Goal: Task Accomplishment & Management: Complete application form

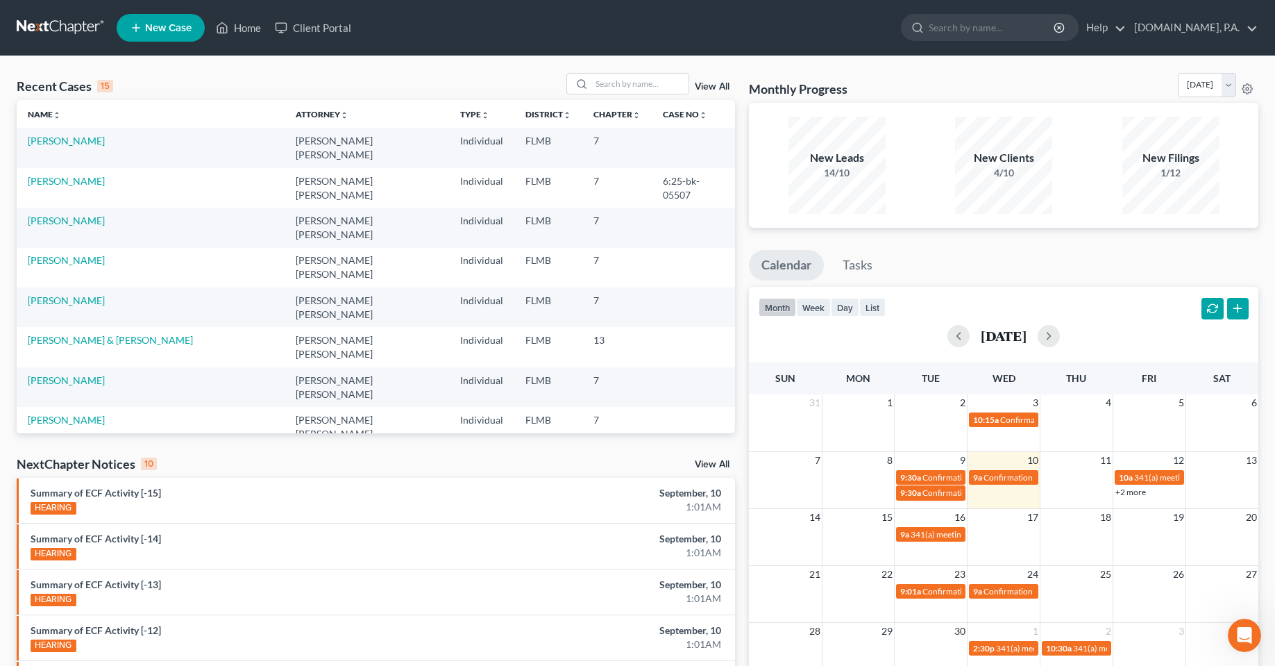
scroll to position [1111, 0]
click at [54, 142] on link "[PERSON_NAME]" at bounding box center [66, 141] width 77 height 12
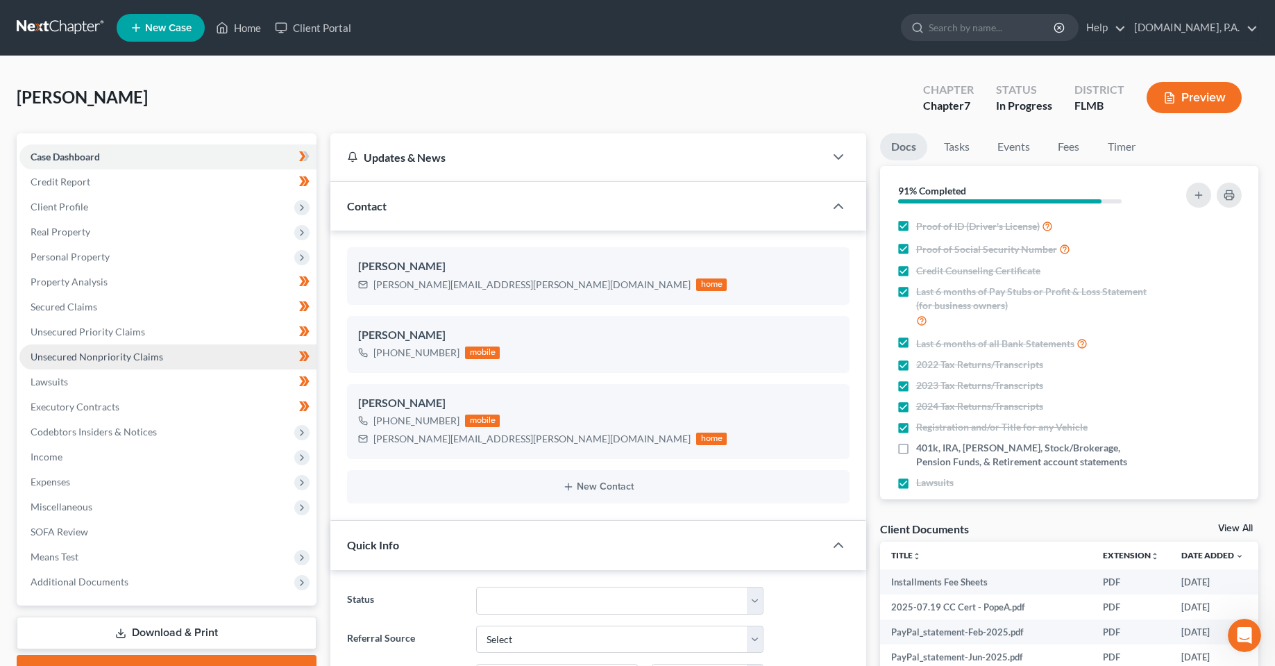
click at [108, 357] on span "Unsecured Nonpriority Claims" at bounding box center [97, 357] width 133 height 12
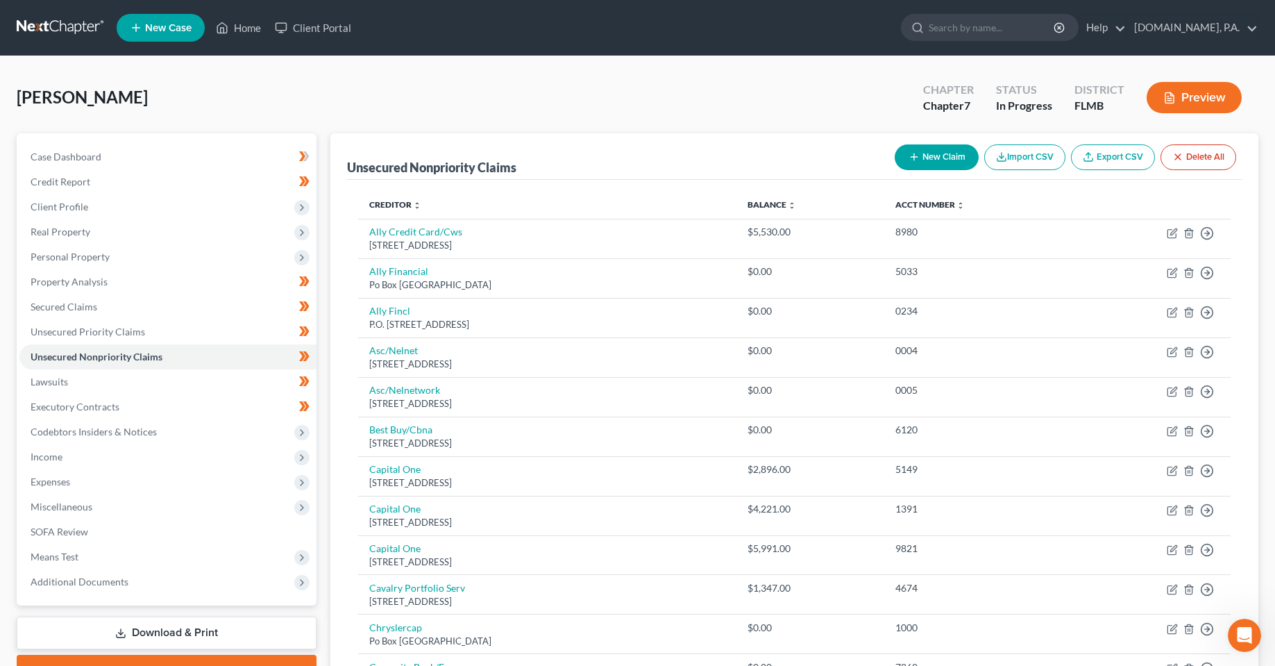
click at [952, 162] on button "New Claim" at bounding box center [937, 157] width 84 height 26
select select "0"
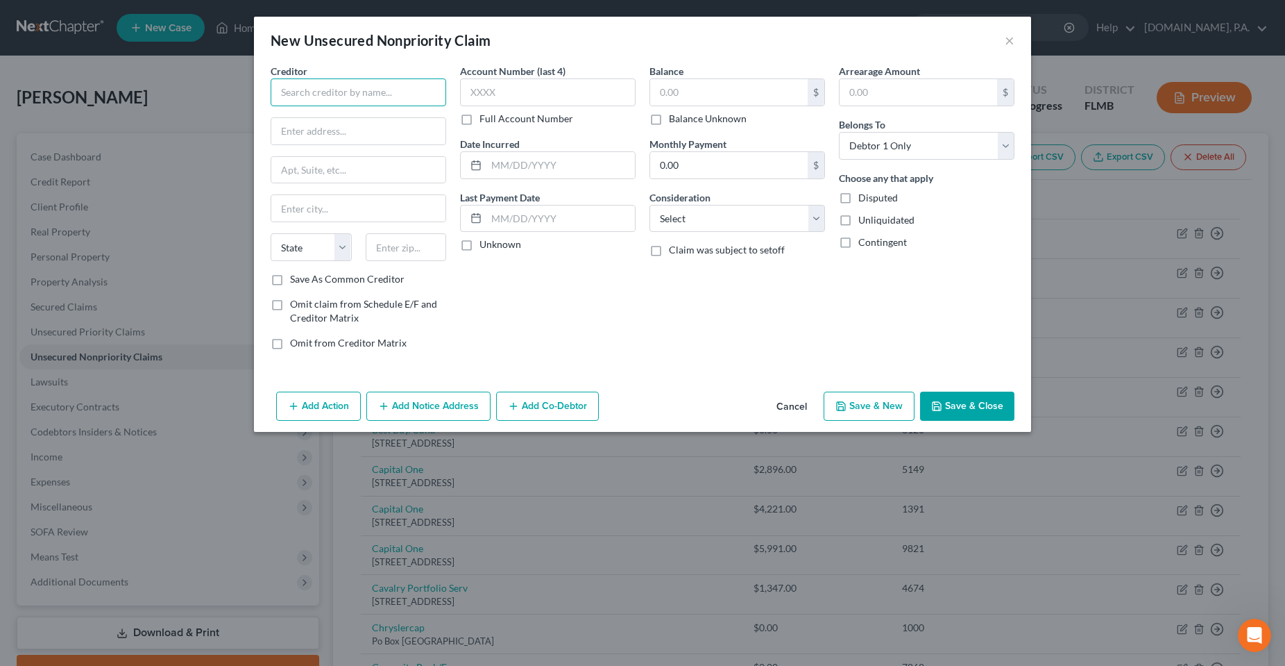
click at [410, 96] on input "text" at bounding box center [359, 92] width 176 height 28
type input "Best Egg"
click at [371, 53] on div "New Unsecured Nonpriority Claim ×" at bounding box center [642, 40] width 777 height 47
click at [356, 135] on input "text" at bounding box center [358, 131] width 174 height 26
type input "PO Box 42912"
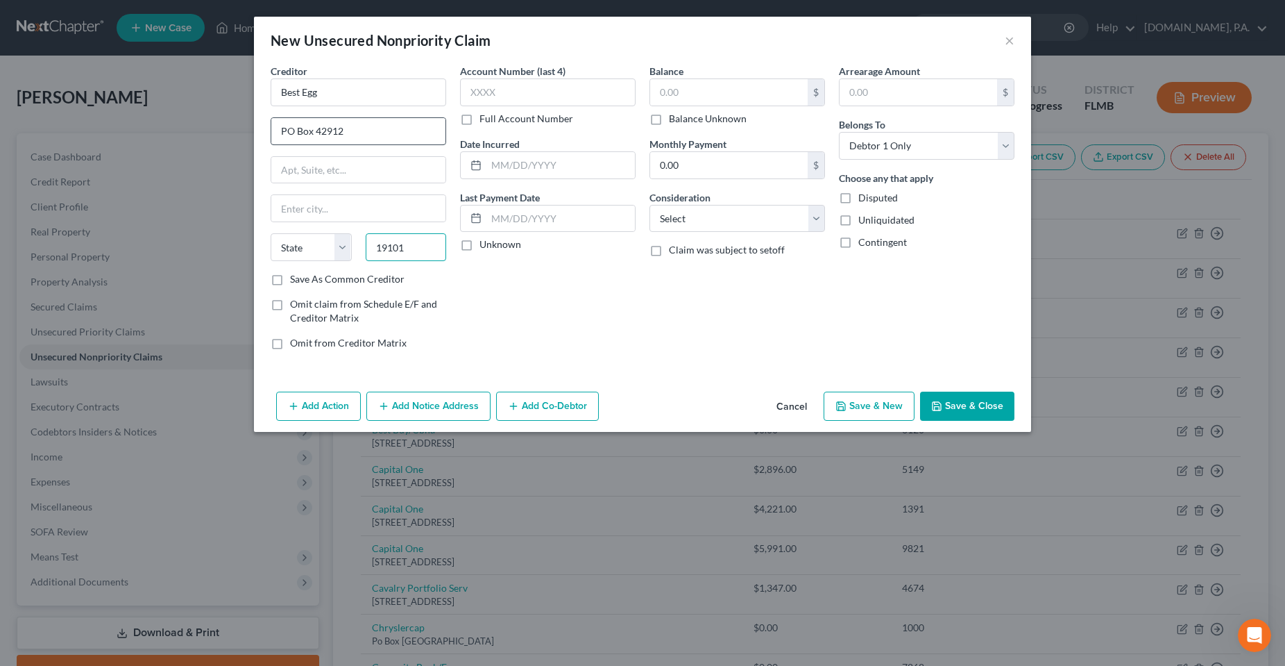
type input "19101"
type input "[GEOGRAPHIC_DATA]"
select select "39"
click at [296, 272] on input "Save As Common Creditor" at bounding box center [300, 276] width 9 height 9
checkbox input "true"
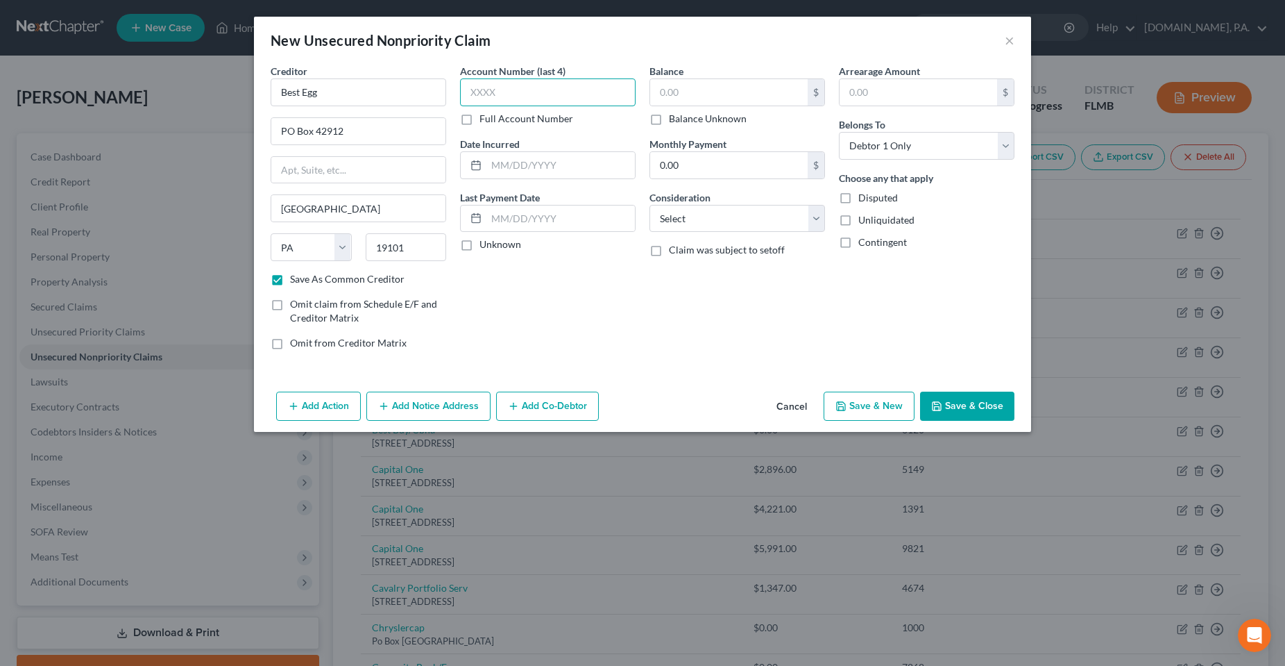
click at [512, 83] on input "text" at bounding box center [548, 92] width 176 height 28
click at [520, 98] on input "text" at bounding box center [548, 92] width 176 height 28
type input "8998"
click at [719, 325] on div "Balance $ Balance Unknown Balance Undetermined $ Balance Unknown Monthly Paymen…" at bounding box center [737, 212] width 189 height 297
click at [971, 410] on button "Save & Close" at bounding box center [967, 405] width 94 height 29
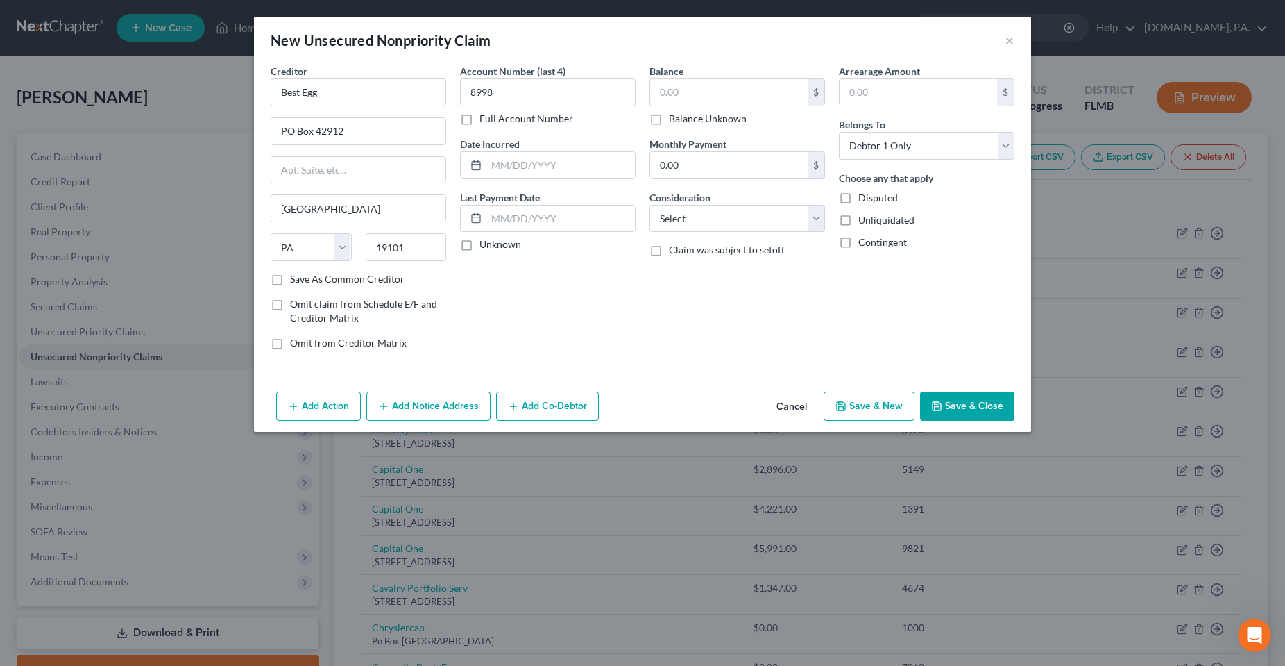
checkbox input "false"
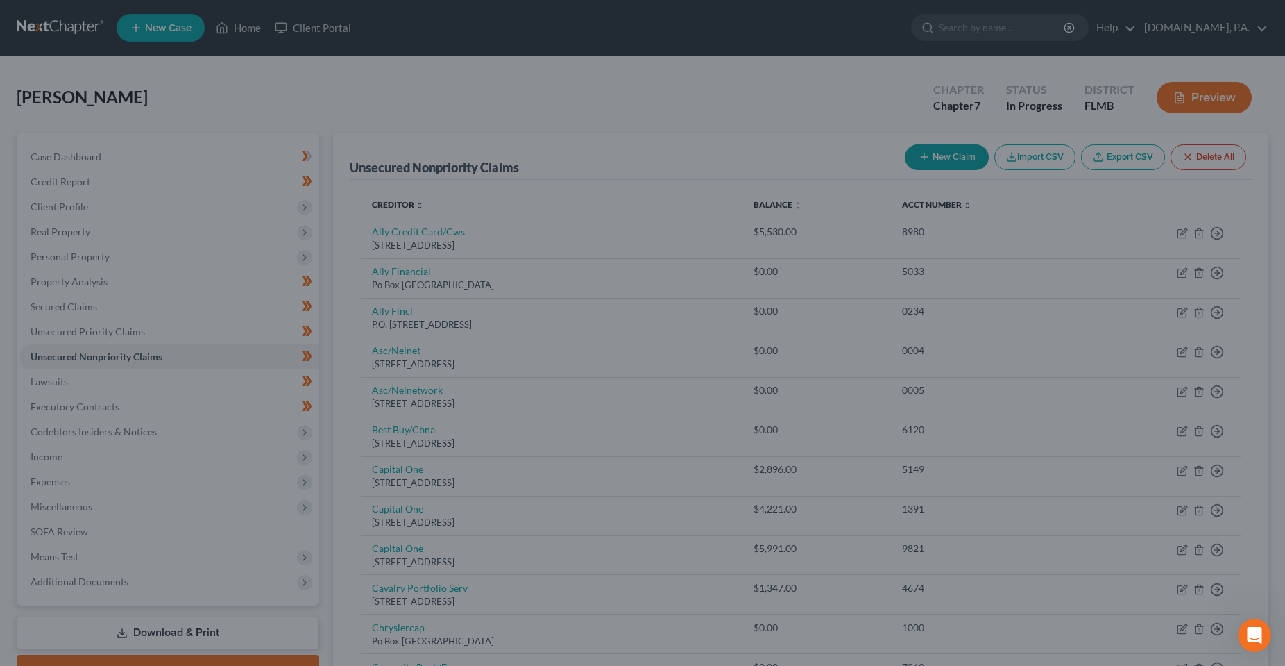
type input "0.00"
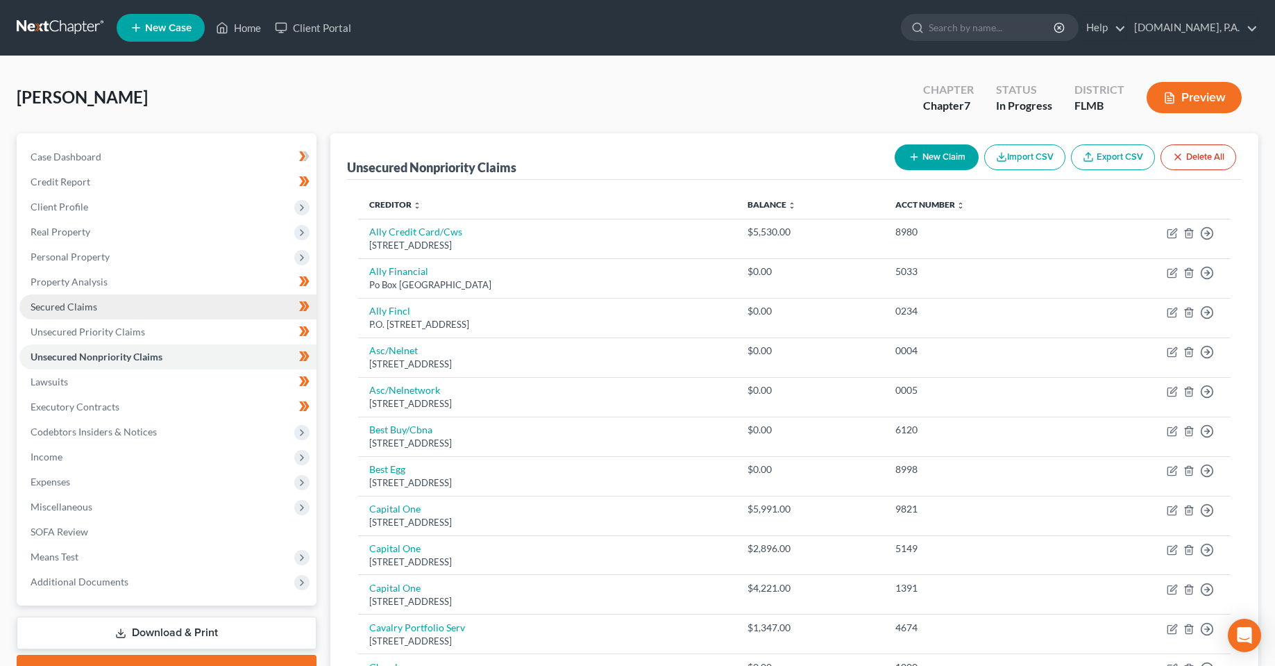
click at [78, 301] on span "Secured Claims" at bounding box center [64, 307] width 67 height 12
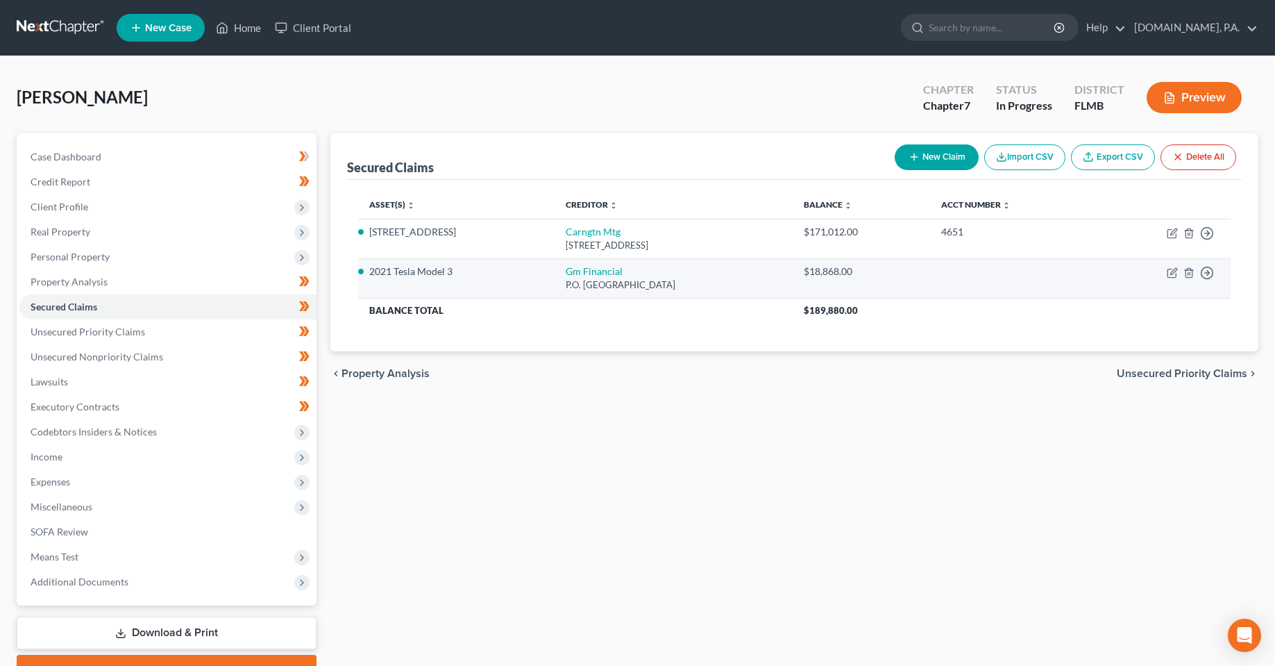
click at [1171, 279] on td "Move to E Move to F Move to G Move to Notice Only" at bounding box center [1162, 278] width 135 height 40
click at [1170, 276] on icon "button" at bounding box center [1172, 272] width 11 height 11
select select "45"
select select "4"
select select "0"
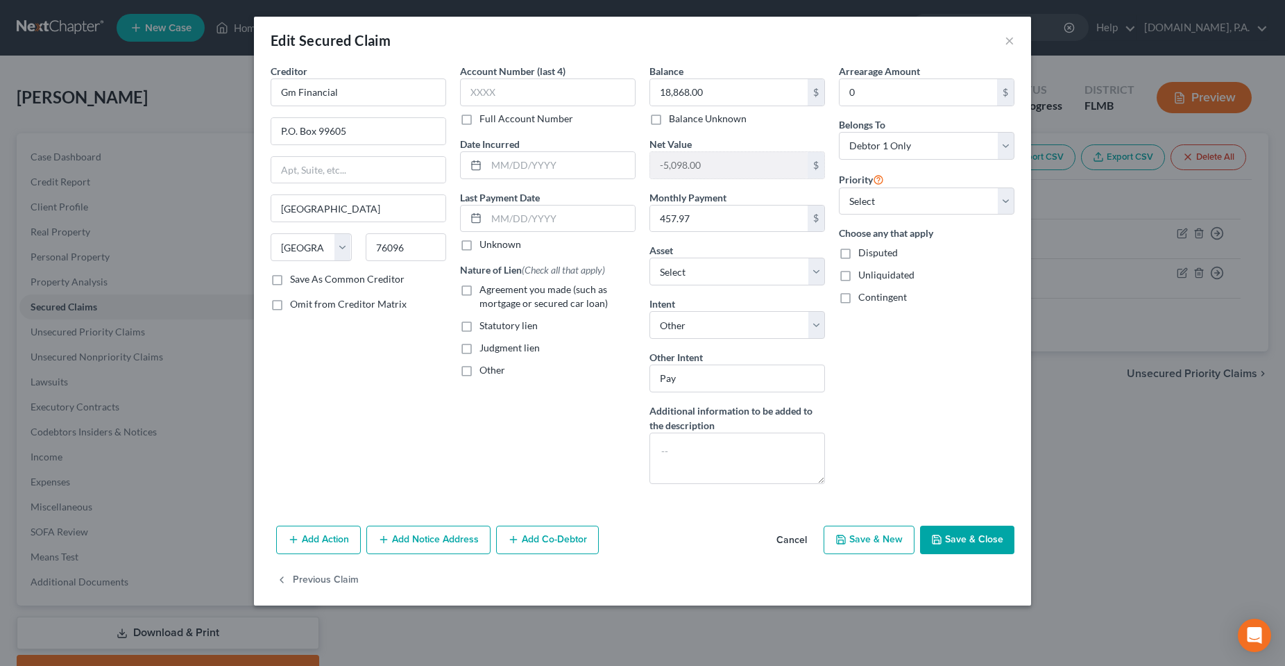
click at [380, 430] on div "Creditor * Gm Financial P.O. Box 99605 Arlington State AL AK AR AZ CA CO CT DE …" at bounding box center [358, 279] width 189 height 431
click at [480, 292] on label "Agreement you made (such as mortgage or secured car loan)" at bounding box center [558, 296] width 156 height 28
click at [485, 292] on input "Agreement you made (such as mortgage or secured car loan)" at bounding box center [489, 286] width 9 height 9
checkbox input "true"
click at [986, 541] on button "Save & Close" at bounding box center [967, 539] width 94 height 29
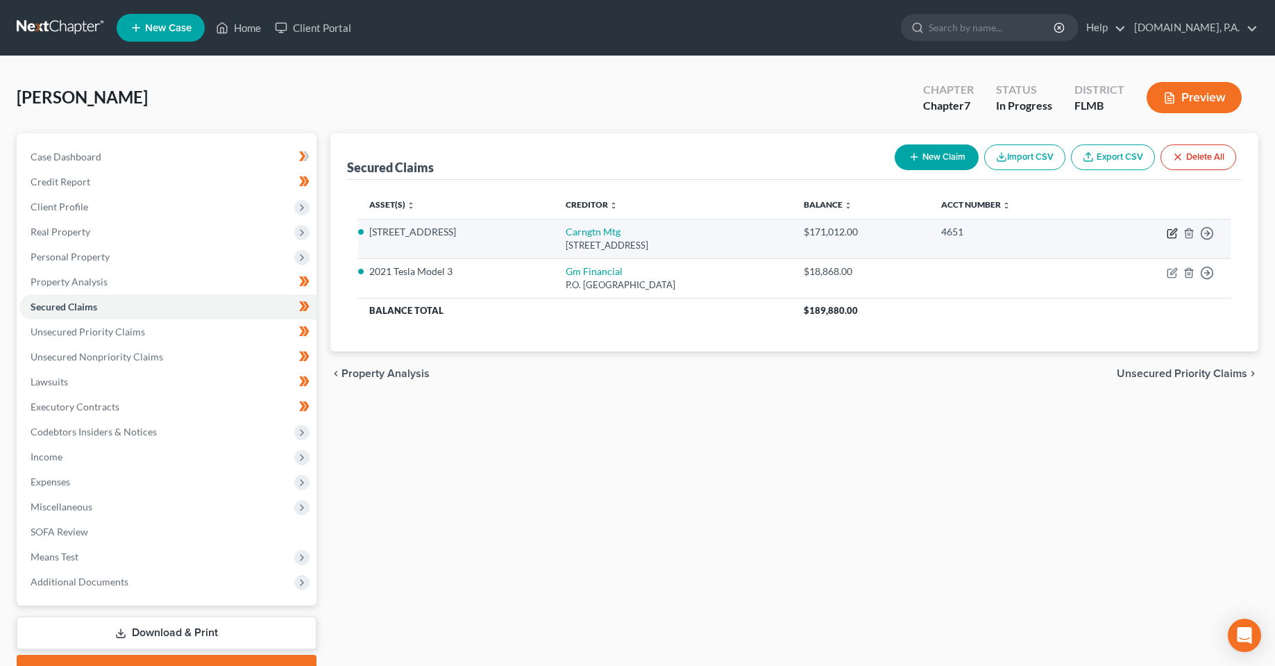
click at [1167, 231] on icon "button" at bounding box center [1171, 234] width 8 height 8
select select "4"
select select "0"
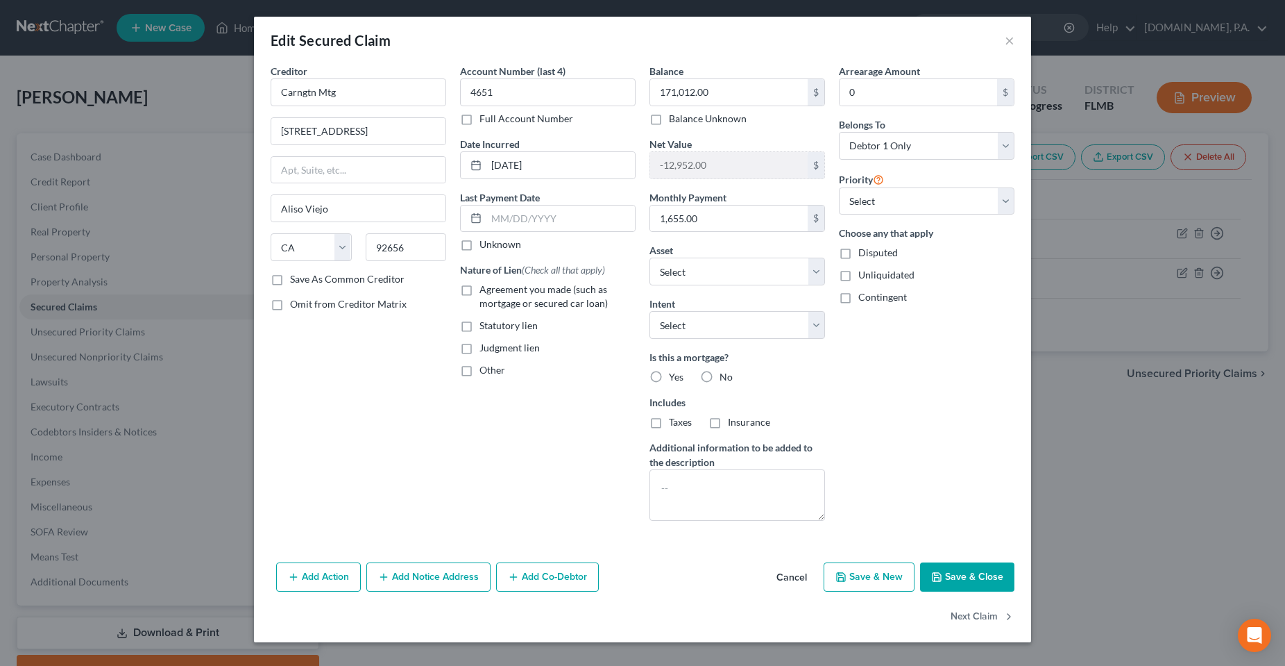
click at [480, 294] on label "Agreement you made (such as mortgage or secured car loan)" at bounding box center [558, 296] width 156 height 28
click at [485, 292] on input "Agreement you made (such as mortgage or secured car loan)" at bounding box center [489, 286] width 9 height 9
checkbox input "true"
click at [669, 371] on label "Yes" at bounding box center [676, 377] width 15 height 14
click at [675, 371] on input "Yes" at bounding box center [679, 374] width 9 height 9
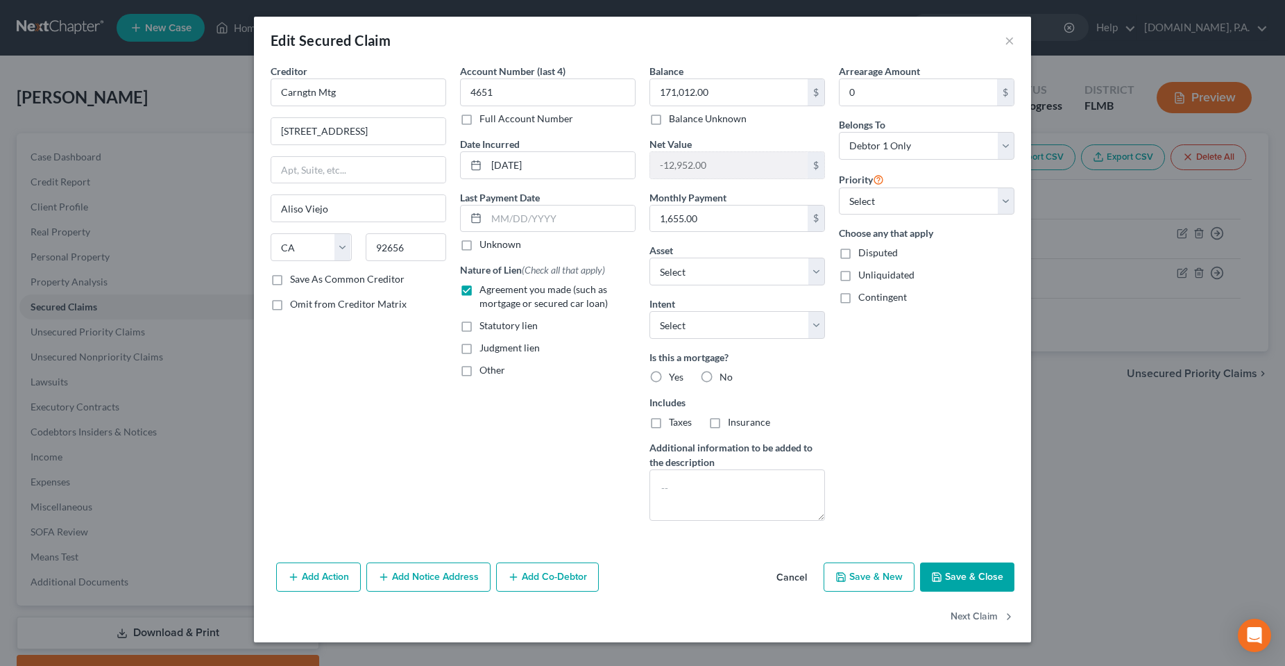
radio input "true"
click at [669, 421] on label "Taxes" at bounding box center [680, 422] width 23 height 14
click at [675, 421] on input "Taxes" at bounding box center [679, 419] width 9 height 9
checkbox input "true"
click at [728, 425] on label "Insurance" at bounding box center [749, 422] width 42 height 14
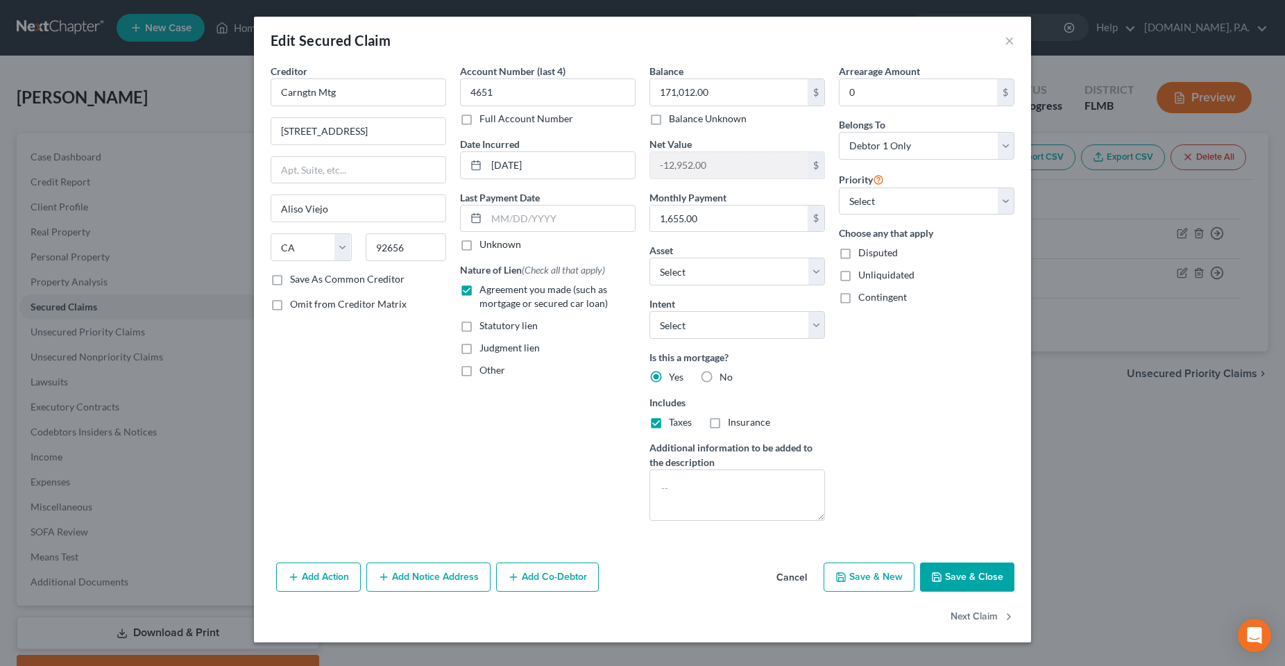
click at [734, 424] on input "Insurance" at bounding box center [738, 419] width 9 height 9
checkbox input "true"
click at [707, 340] on div "Balance 171,012.00 $ Balance Unknown Balance Undetermined 171,012.00 $ Balance …" at bounding box center [737, 298] width 189 height 468
click at [707, 324] on select "Select Surrender Redeem Reaffirm Avoid Other" at bounding box center [738, 325] width 176 height 28
select select "4"
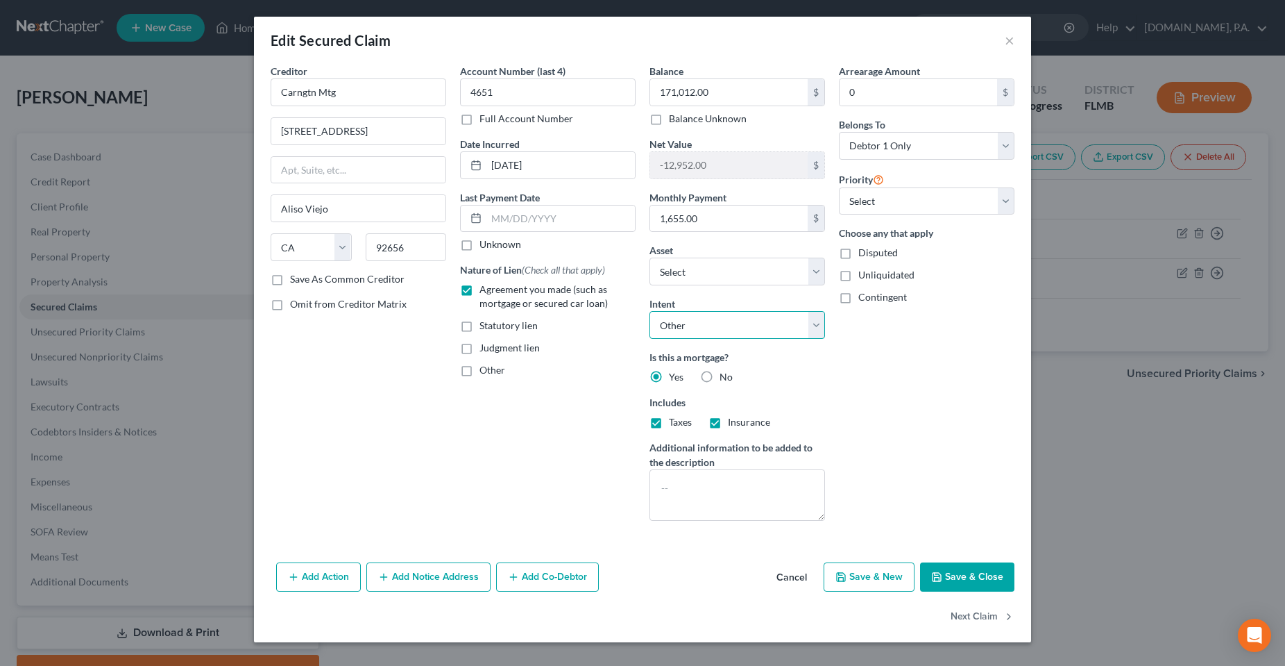
click at [650, 311] on select "Select Surrender Redeem Reaffirm Avoid Other" at bounding box center [738, 325] width 176 height 28
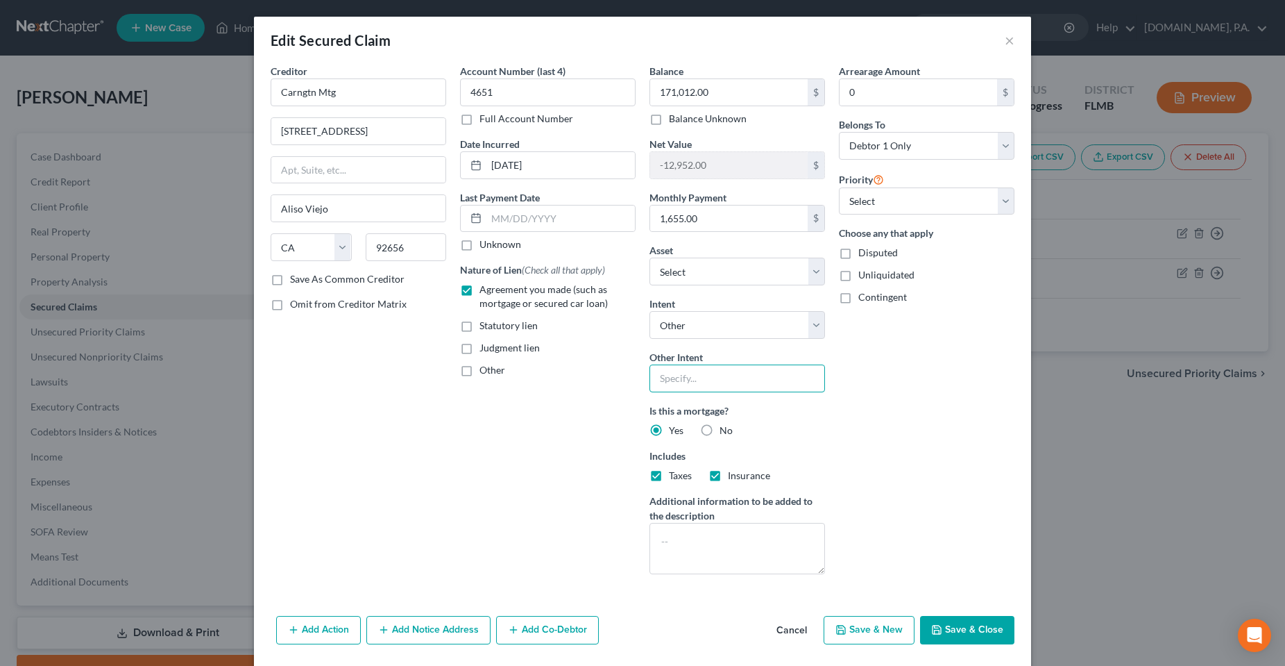
click at [708, 373] on input "text" at bounding box center [738, 378] width 176 height 28
type input "Pay"
click at [893, 420] on div "Arrearage Amount 0 $ Belongs To * Select Debtor 1 Only Debtor 2 Only Debtor 1 A…" at bounding box center [926, 324] width 189 height 521
click at [981, 639] on button "Save & Close" at bounding box center [967, 630] width 94 height 29
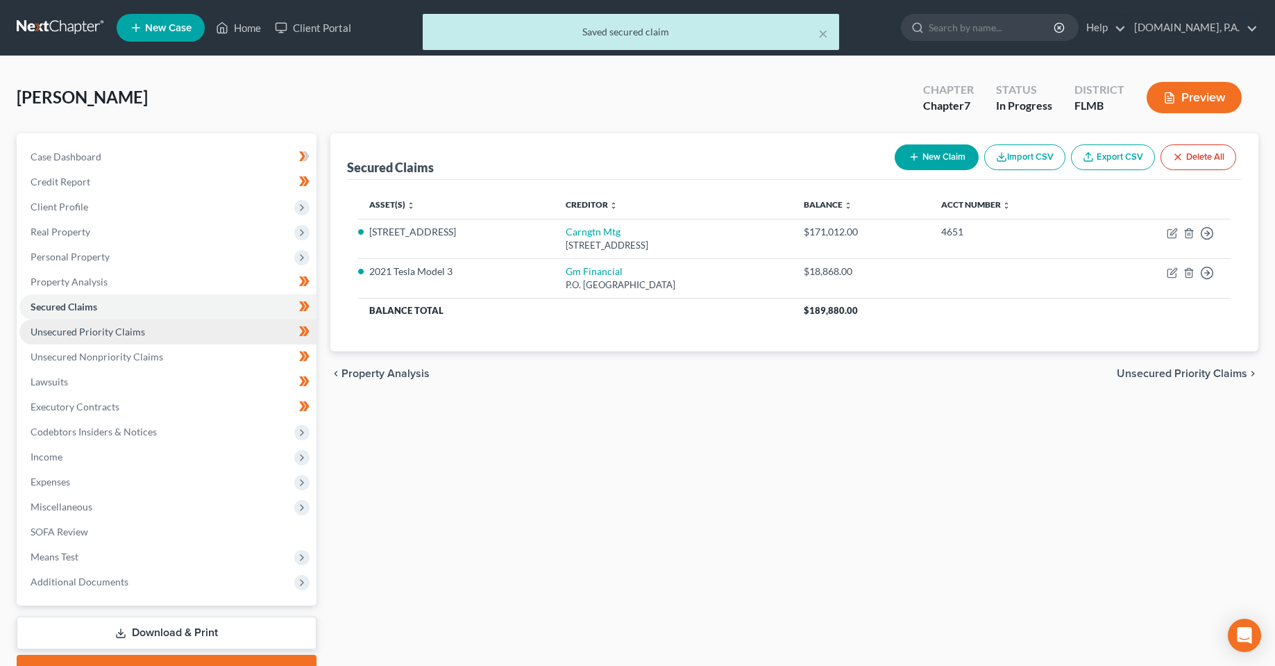
click at [99, 339] on link "Unsecured Priority Claims" at bounding box center [167, 331] width 297 height 25
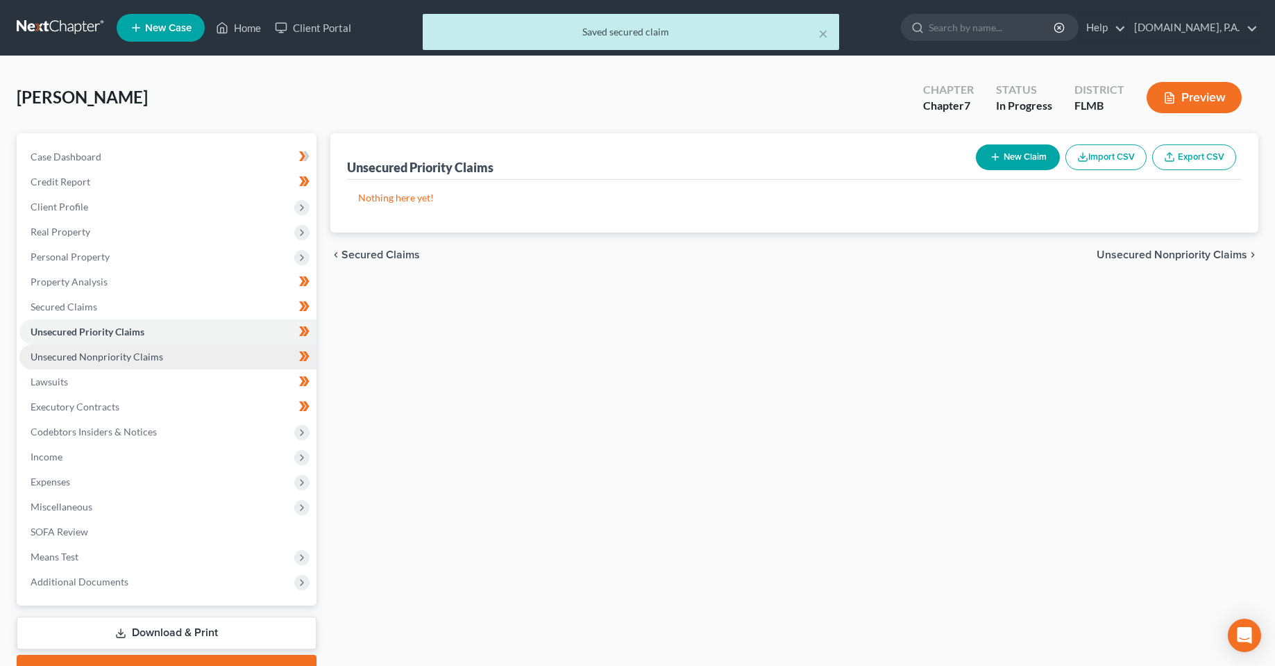
click at [90, 355] on span "Unsecured Nonpriority Claims" at bounding box center [97, 357] width 133 height 12
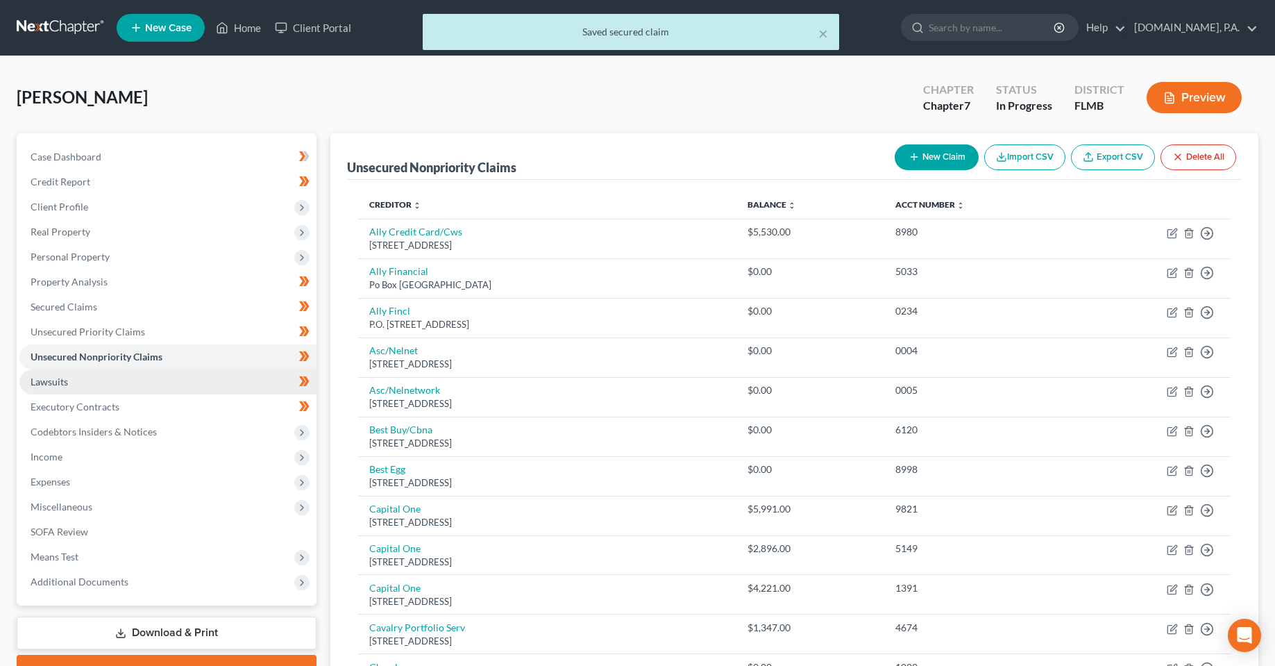
click at [78, 389] on link "Lawsuits" at bounding box center [167, 381] width 297 height 25
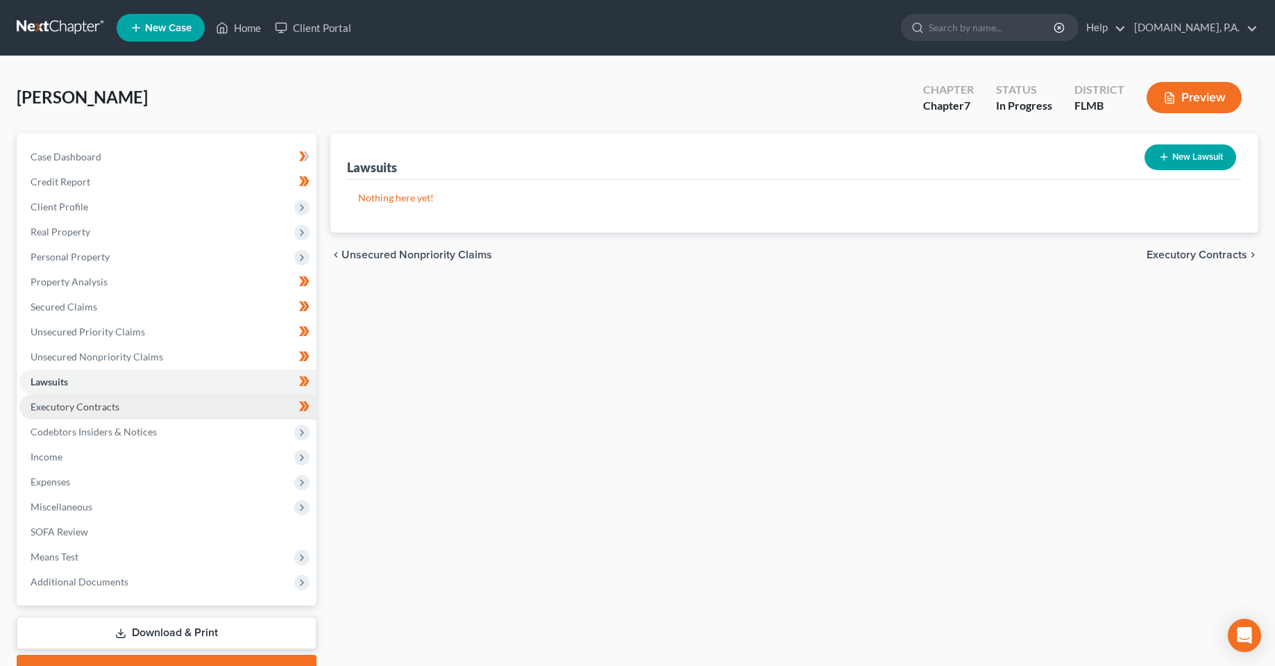
click at [78, 394] on link "Executory Contracts" at bounding box center [167, 406] width 297 height 25
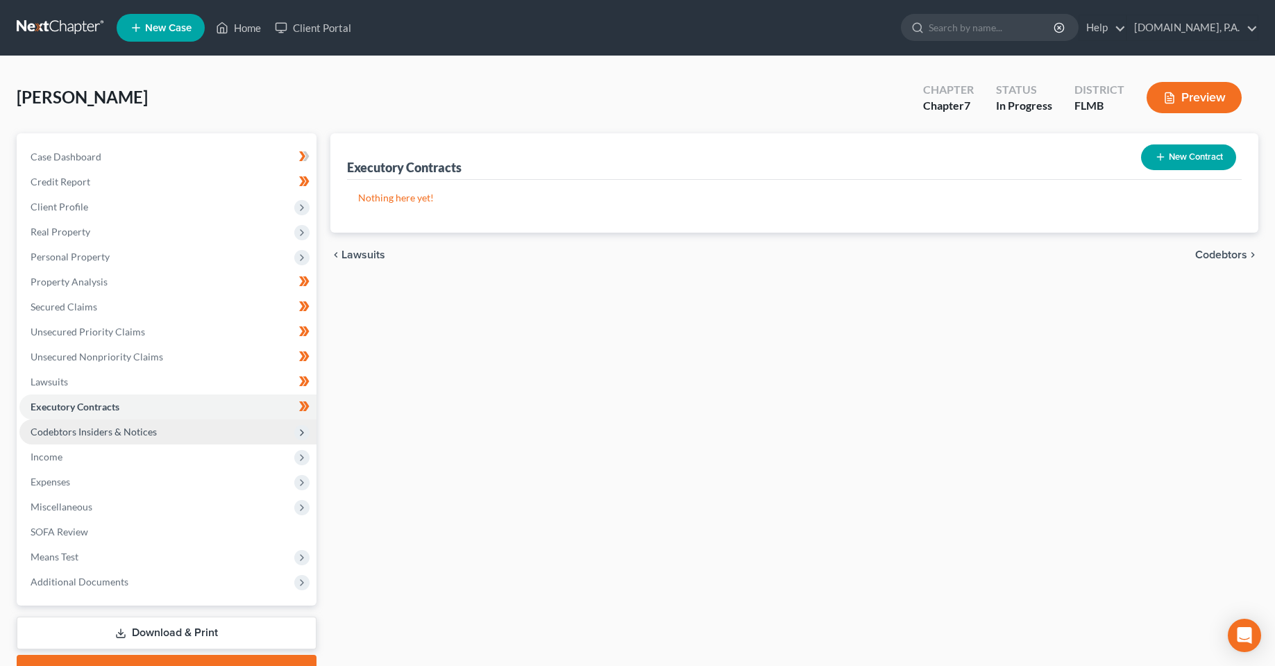
click at [89, 431] on span "Codebtors Insiders & Notices" at bounding box center [94, 431] width 126 height 12
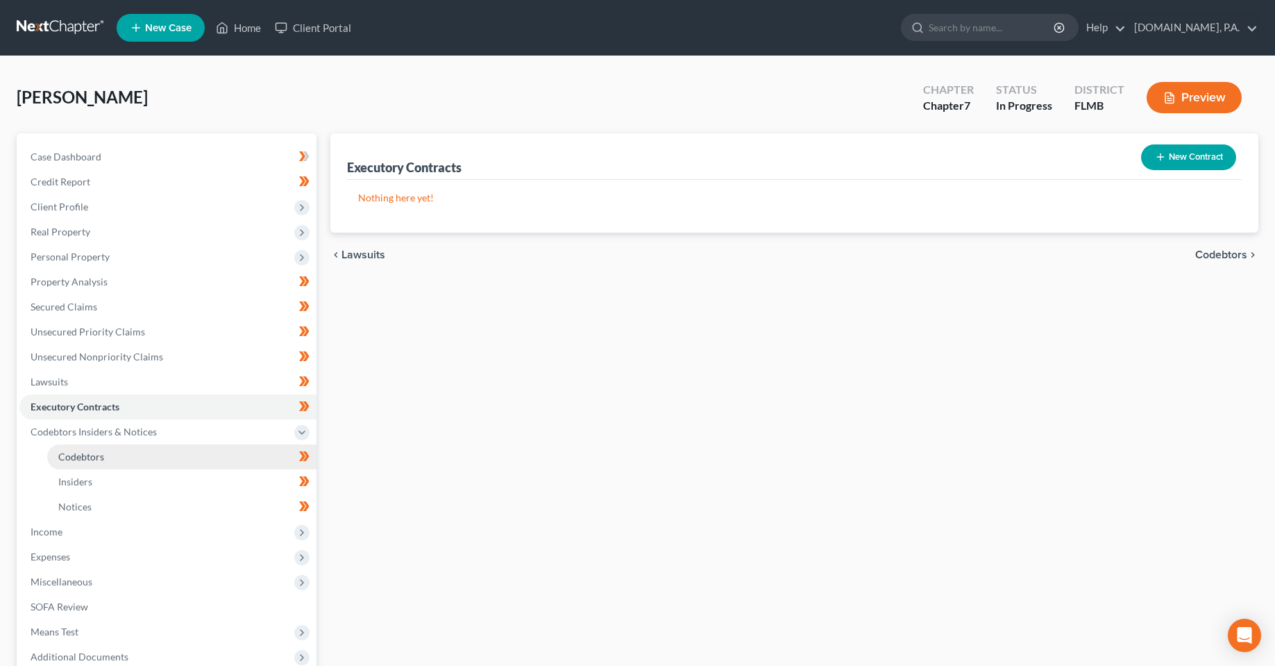
click at [118, 460] on link "Codebtors" at bounding box center [181, 456] width 269 height 25
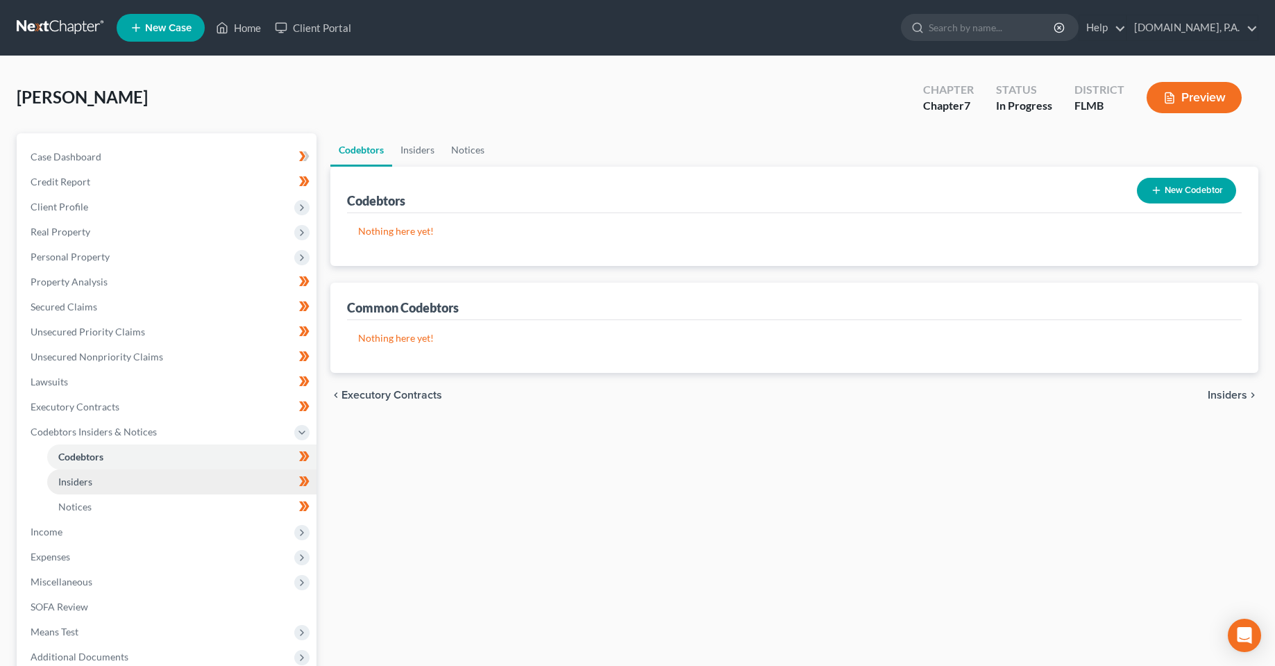
click at [113, 483] on link "Insiders" at bounding box center [181, 481] width 269 height 25
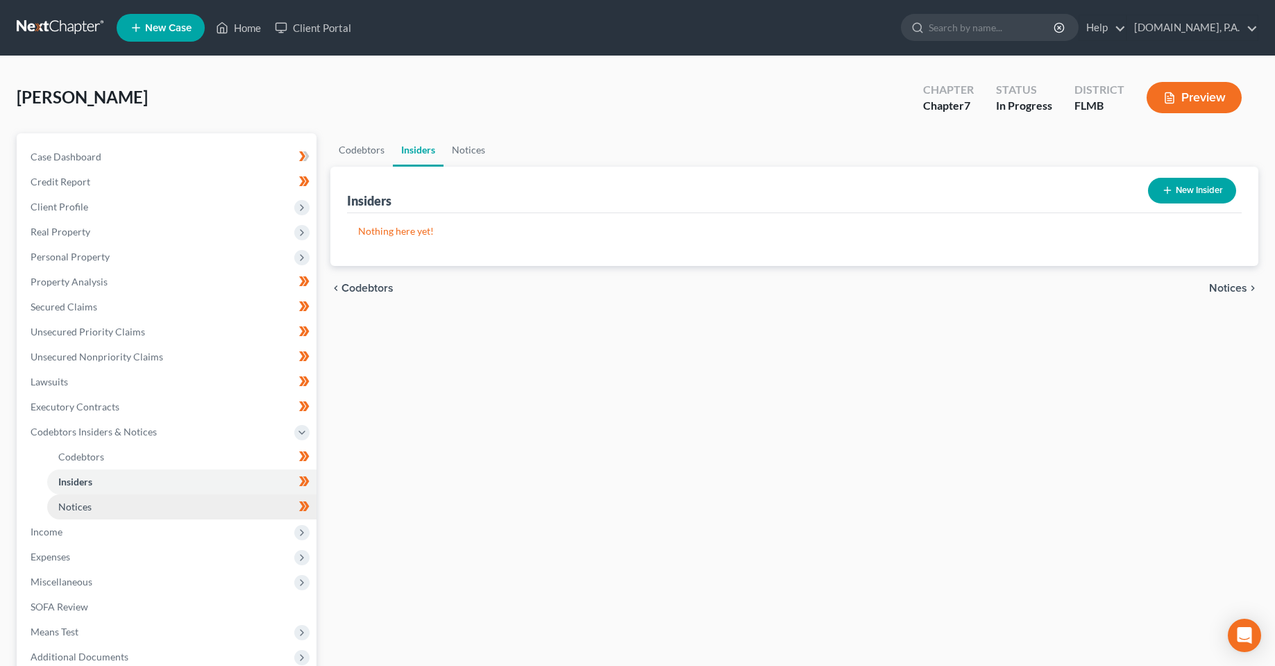
click at [116, 501] on link "Notices" at bounding box center [181, 506] width 269 height 25
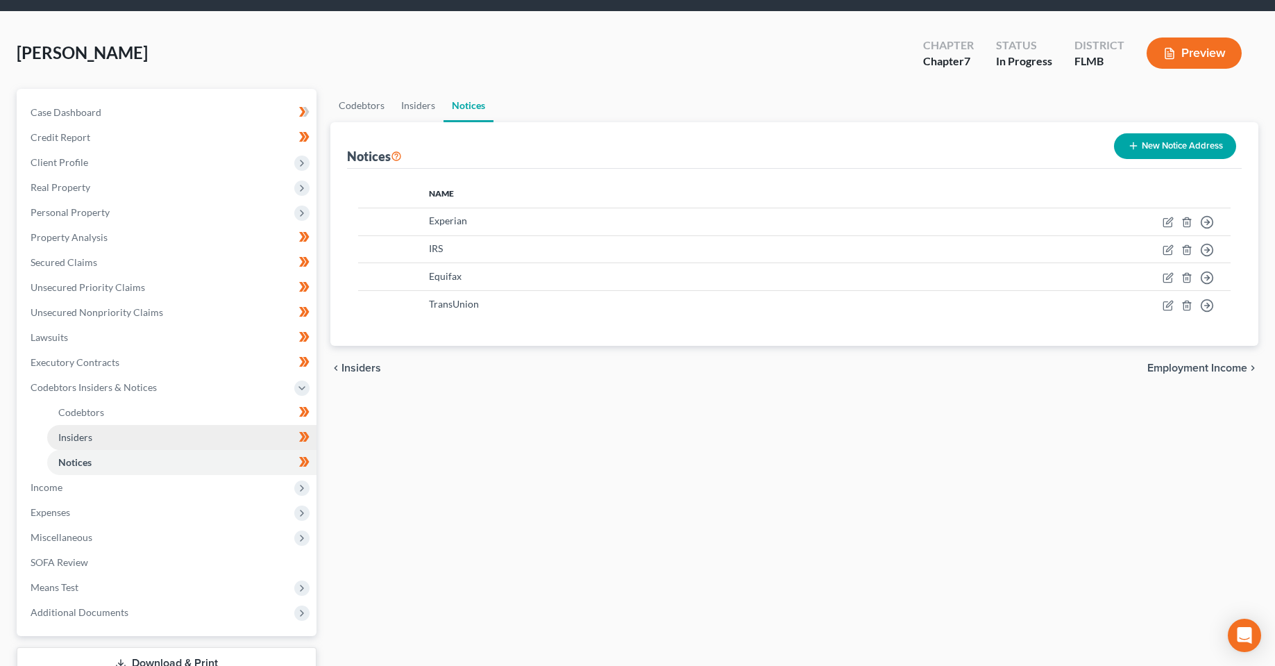
scroll to position [139, 0]
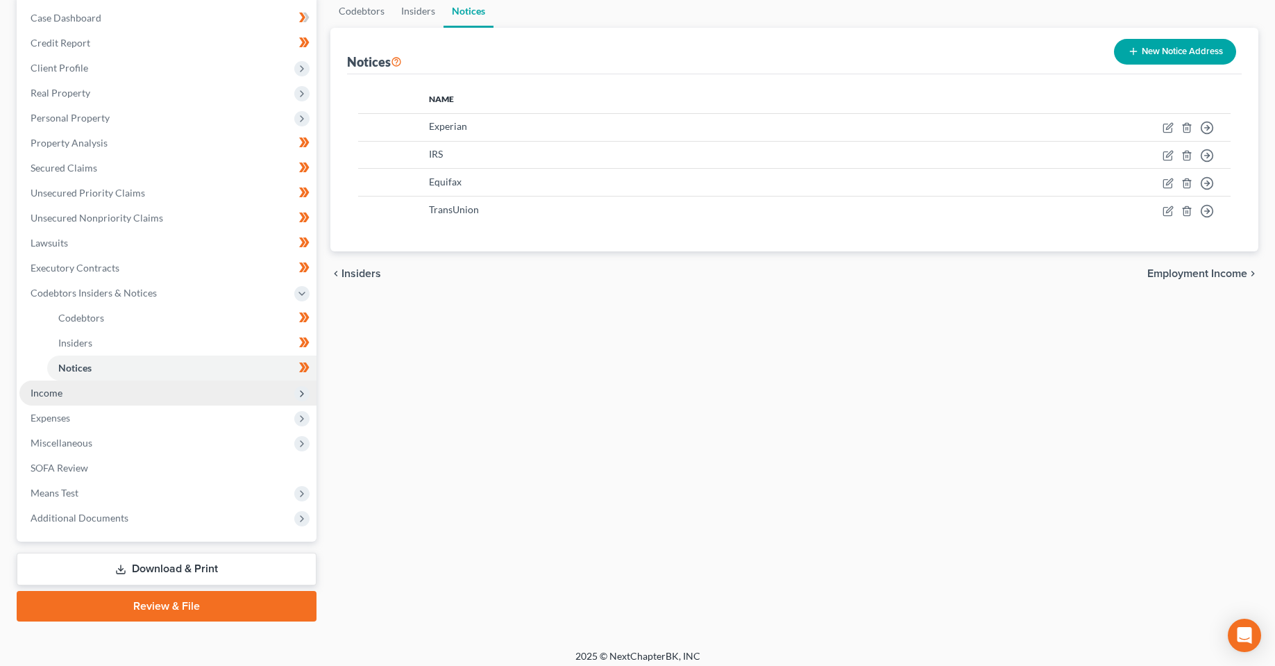
click at [108, 388] on span "Income" at bounding box center [167, 392] width 297 height 25
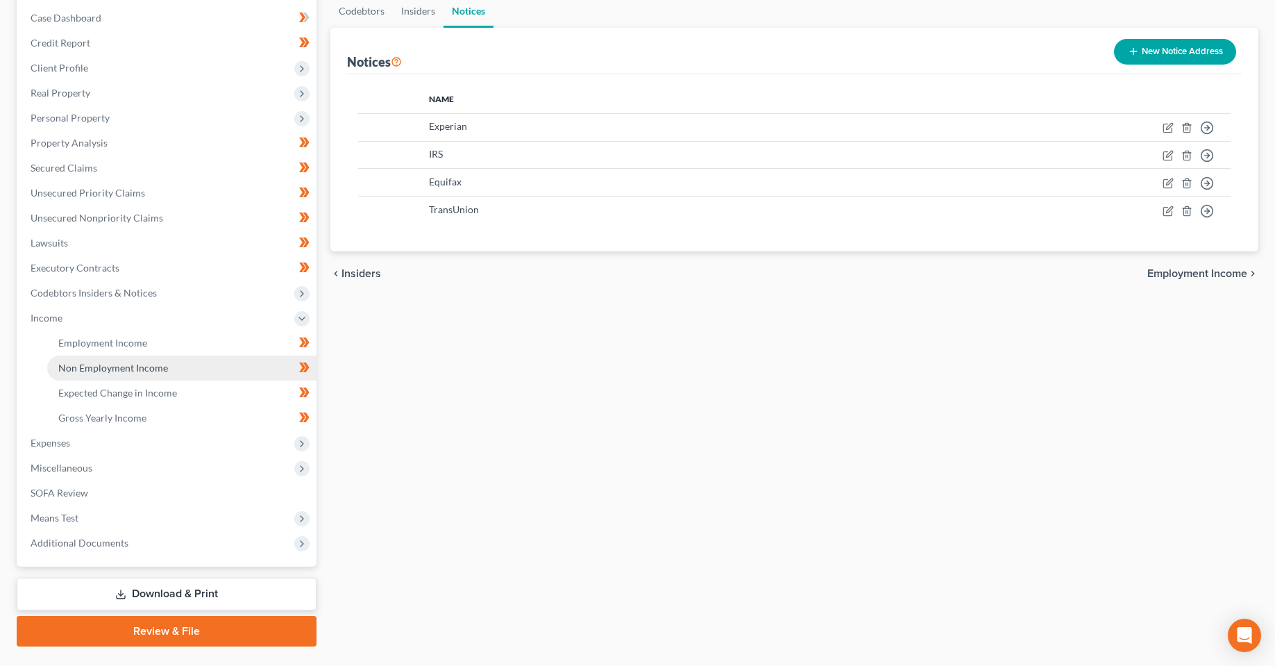
click at [94, 364] on span "Non Employment Income" at bounding box center [113, 368] width 110 height 12
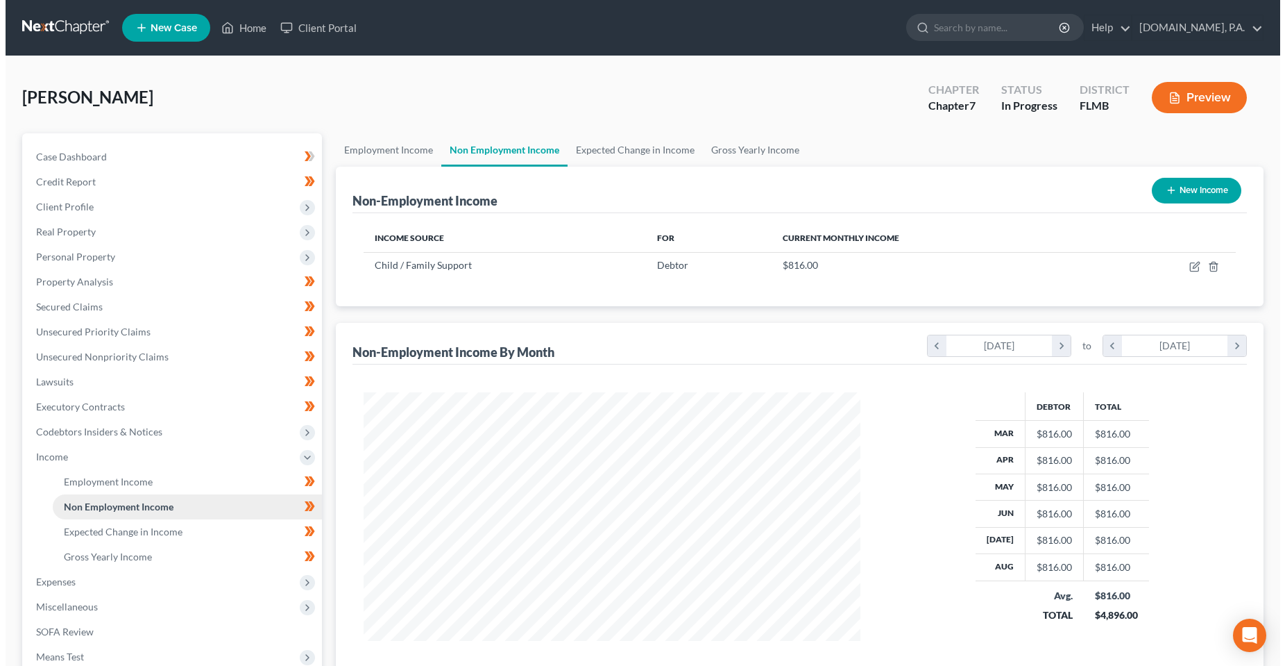
scroll to position [249, 525]
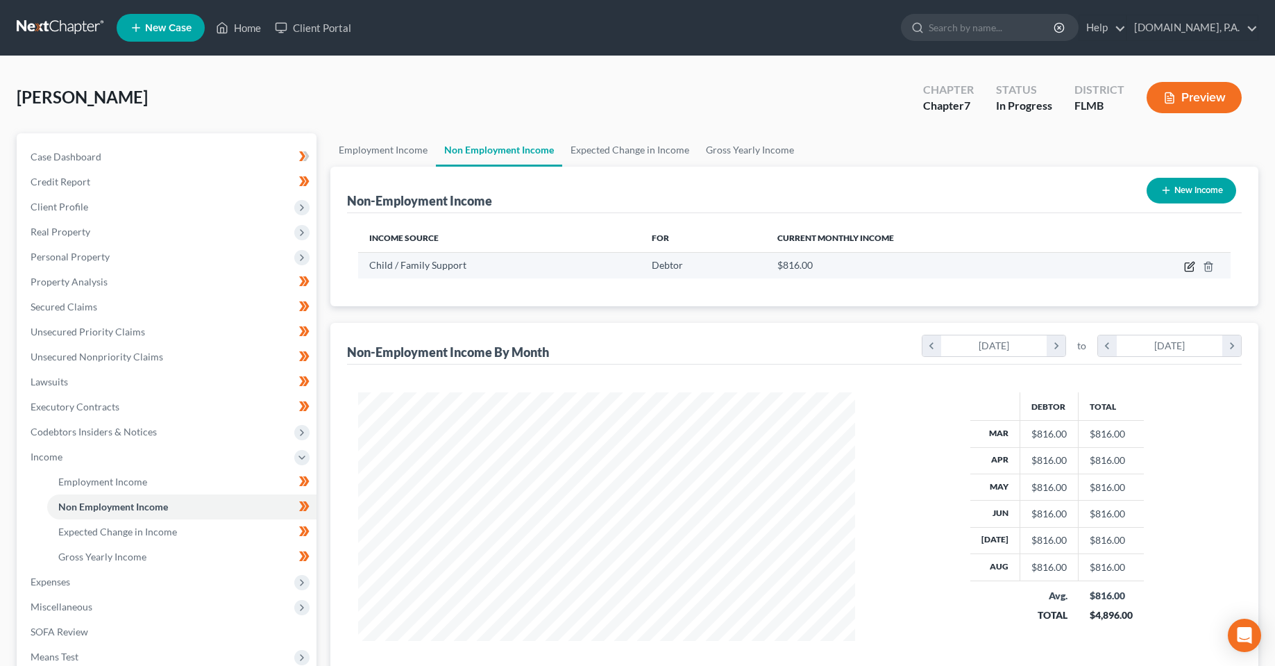
click at [1189, 268] on icon "button" at bounding box center [1189, 266] width 11 height 11
select select "7"
select select "0"
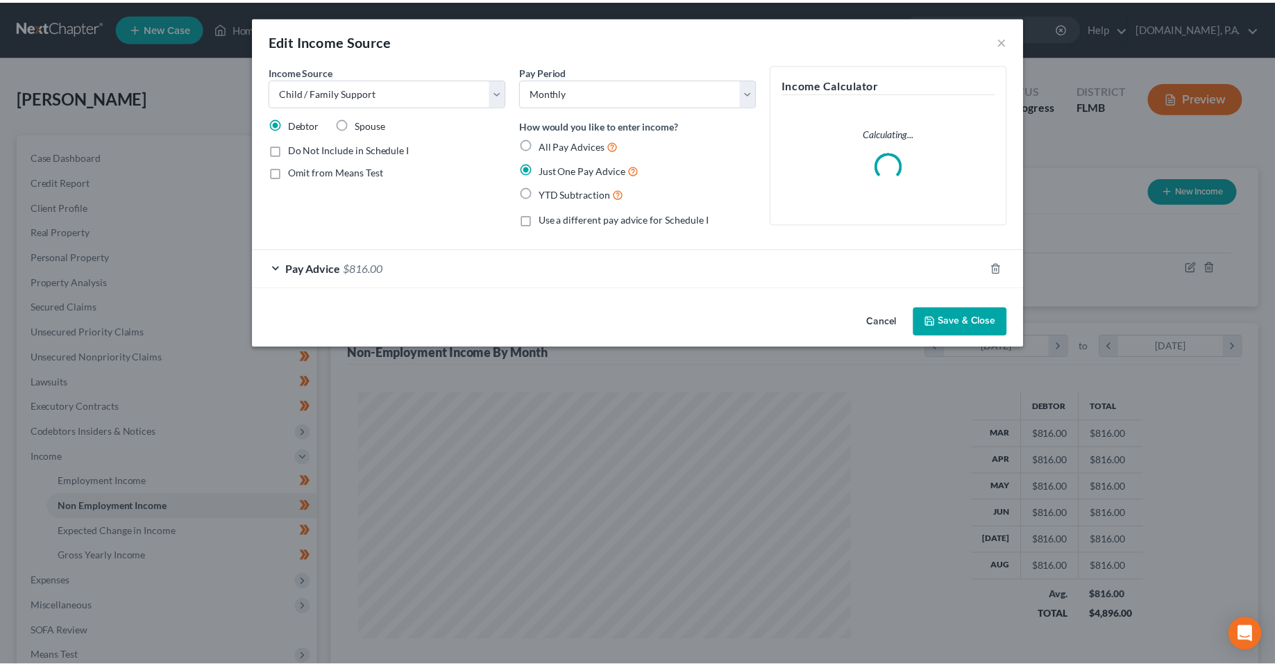
scroll to position [251, 530]
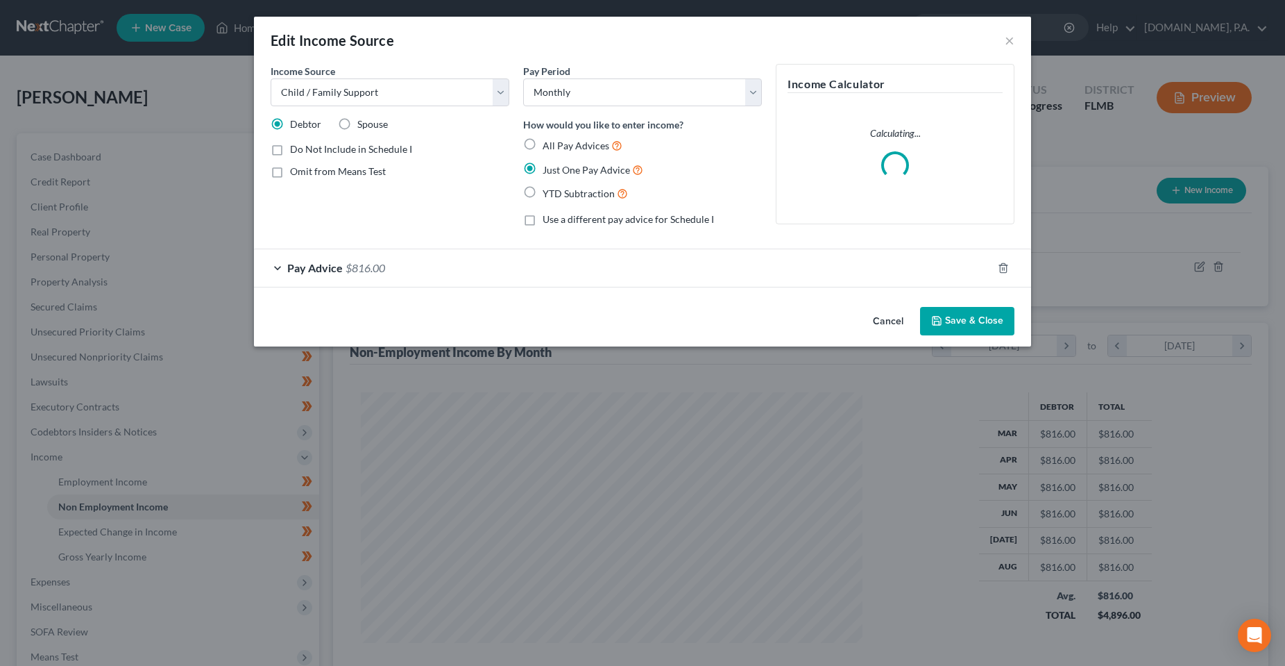
click at [410, 263] on div "Pay Advice $816.00" at bounding box center [623, 267] width 738 height 37
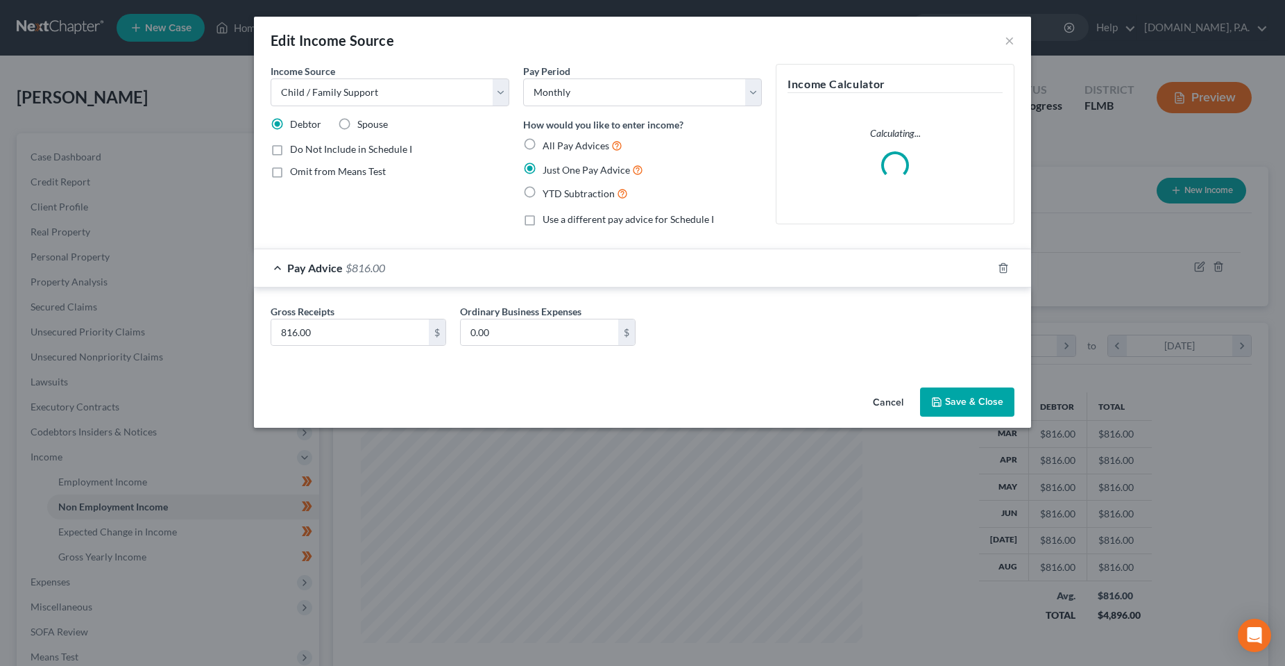
click at [410, 263] on div "Pay Advice $816.00" at bounding box center [623, 267] width 738 height 37
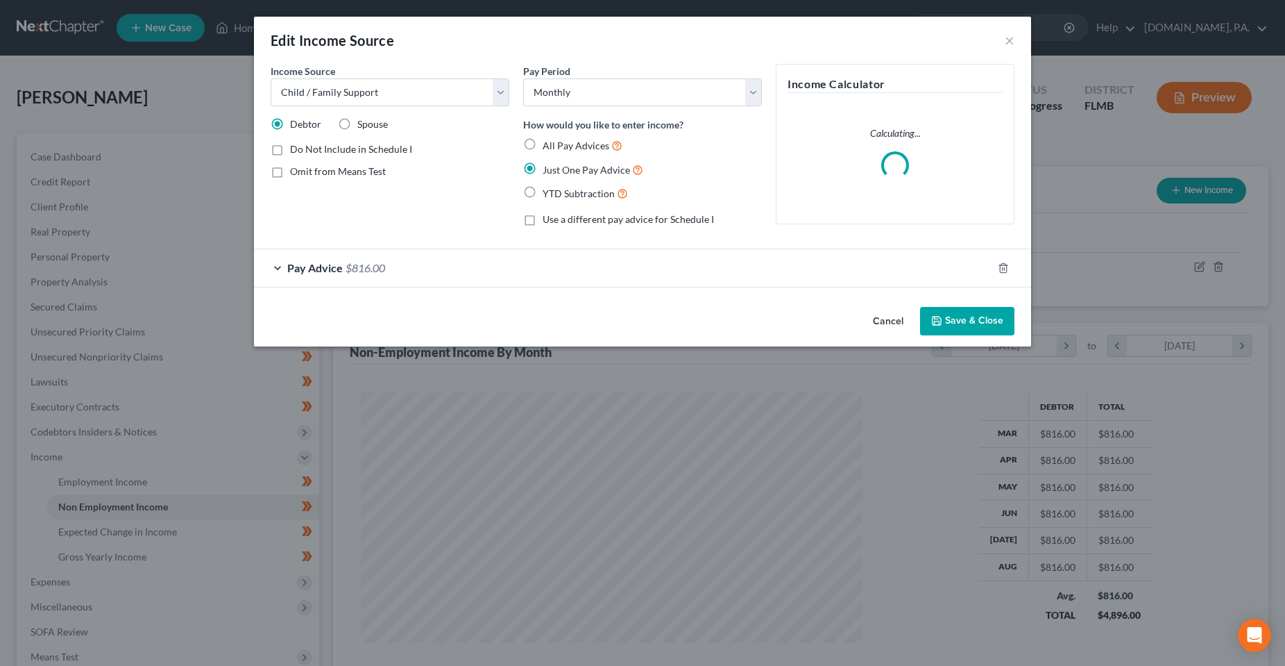
click at [980, 326] on button "Save & Close" at bounding box center [967, 321] width 94 height 29
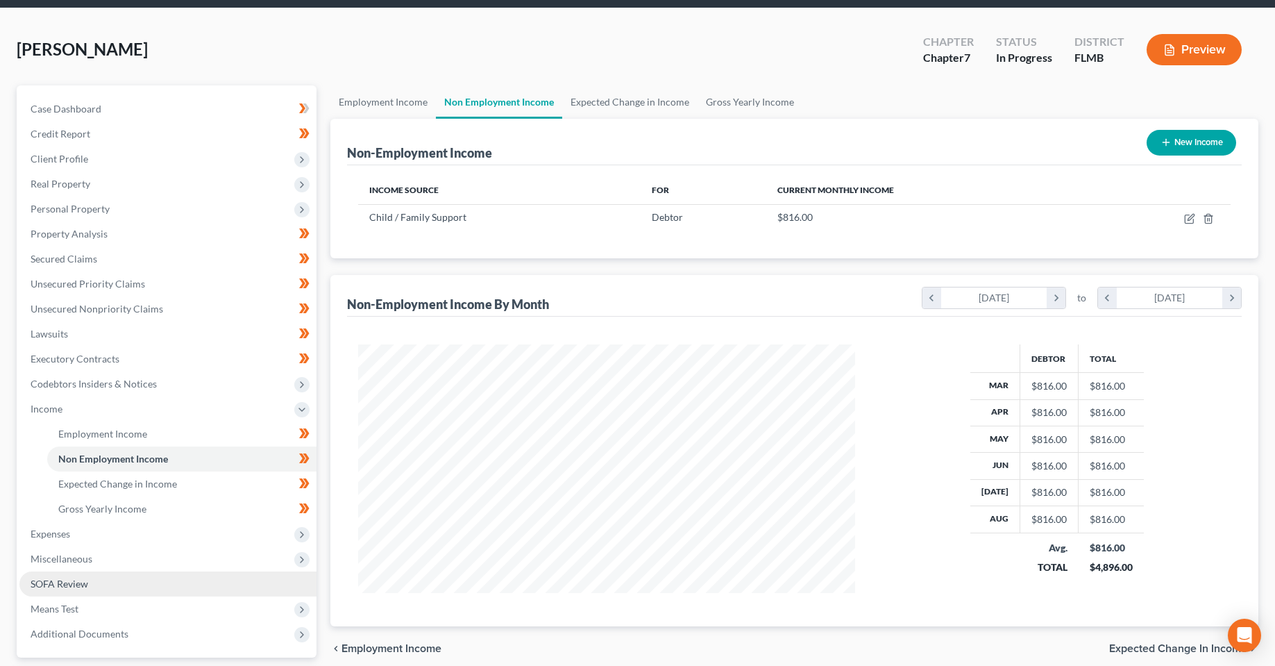
scroll to position [172, 0]
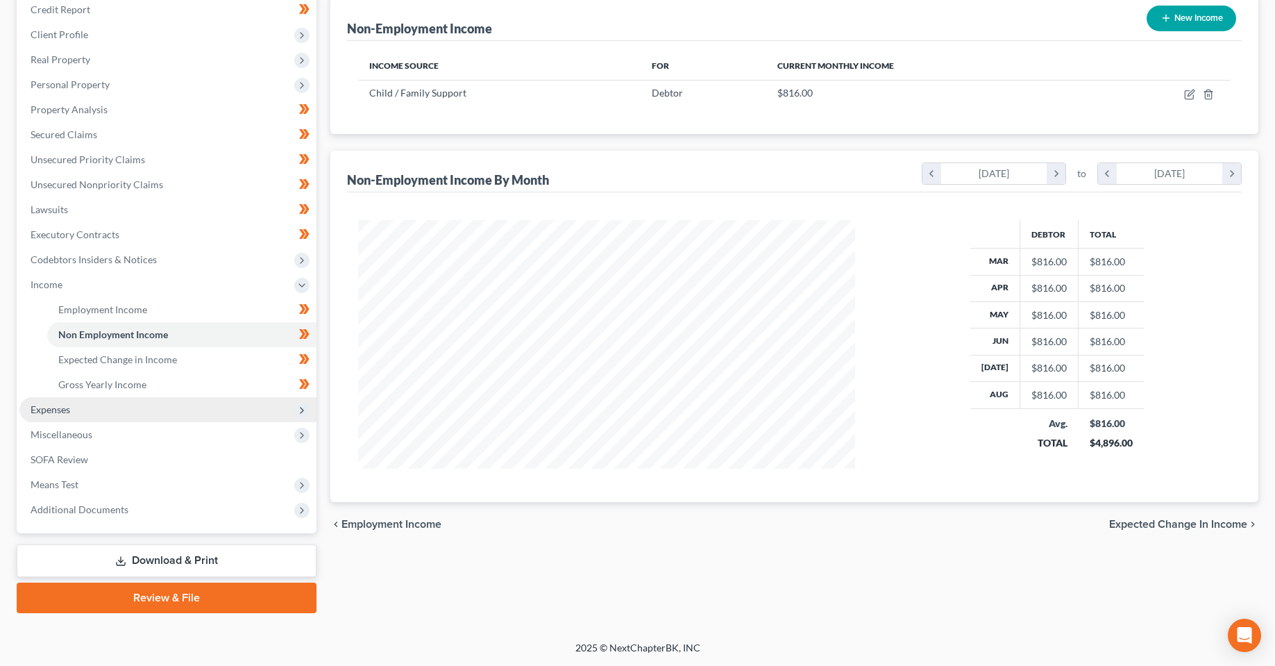
click at [92, 417] on span "Expenses" at bounding box center [167, 409] width 297 height 25
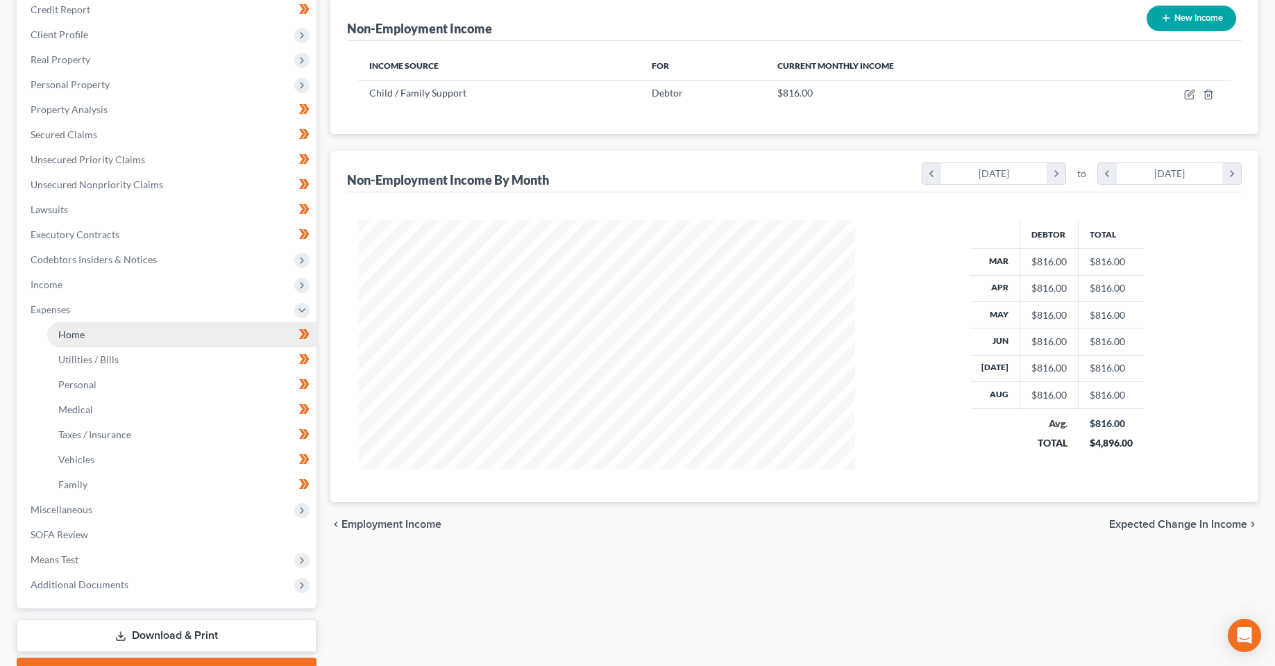
click at [85, 336] on link "Home" at bounding box center [181, 334] width 269 height 25
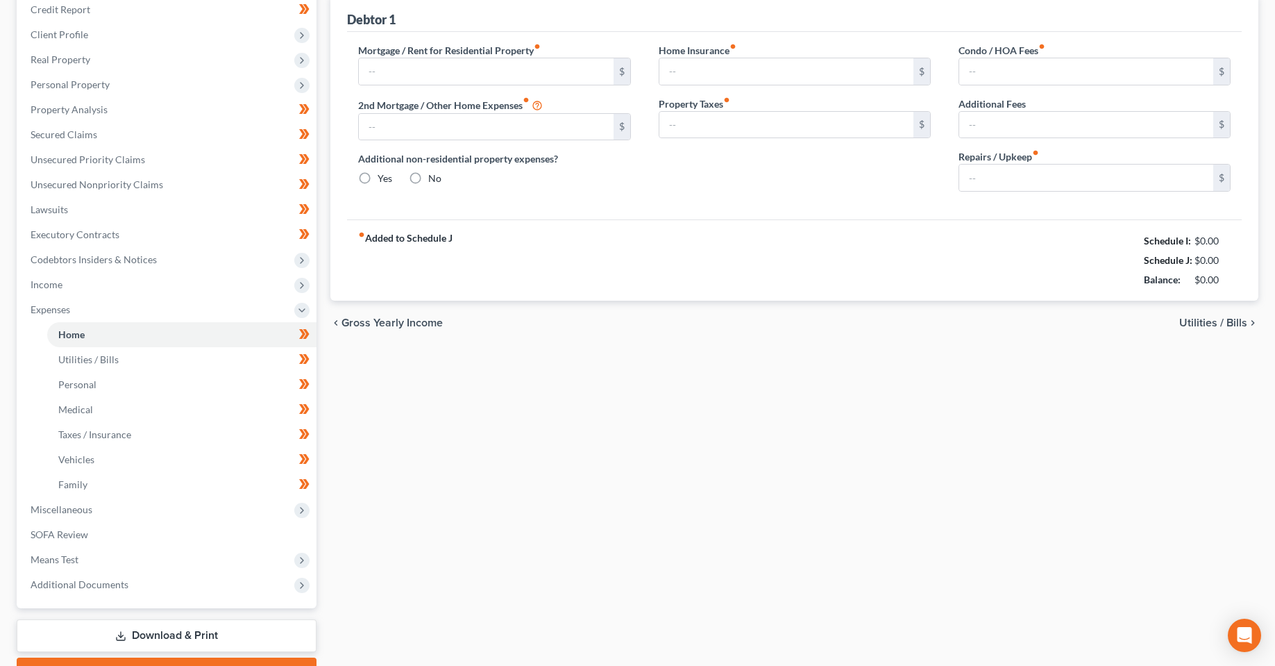
scroll to position [23, 0]
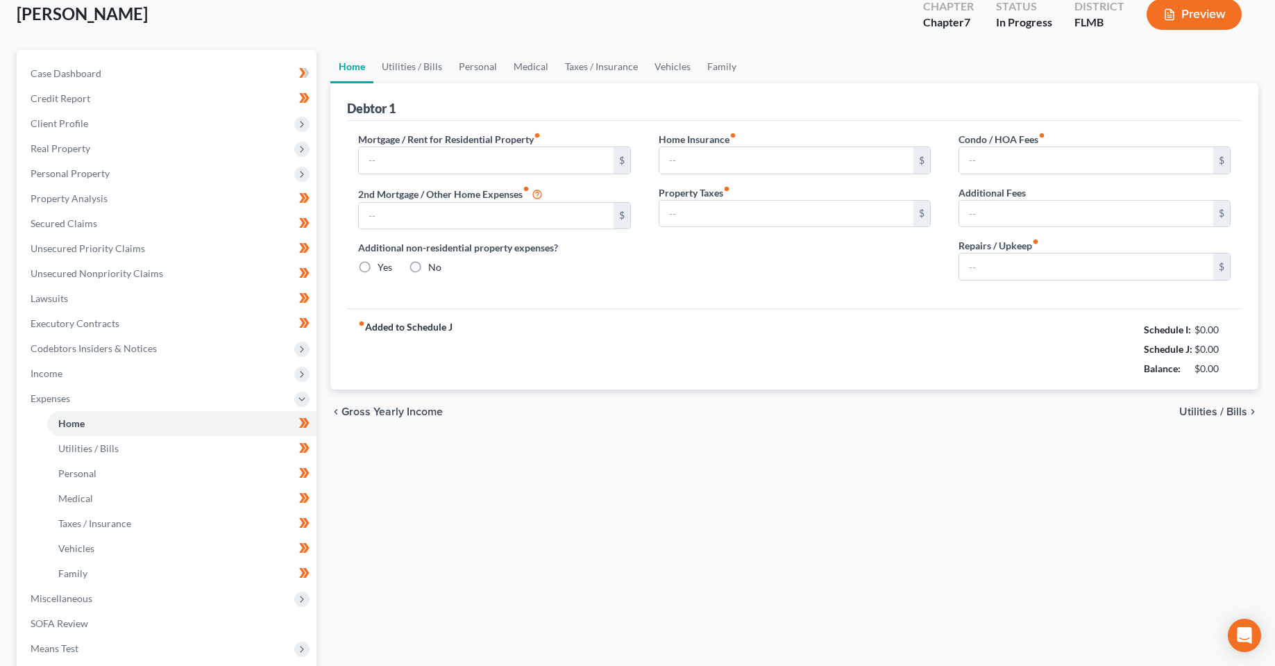
type input "1,655.39"
type input "0.00"
radio input "true"
type input "0.00"
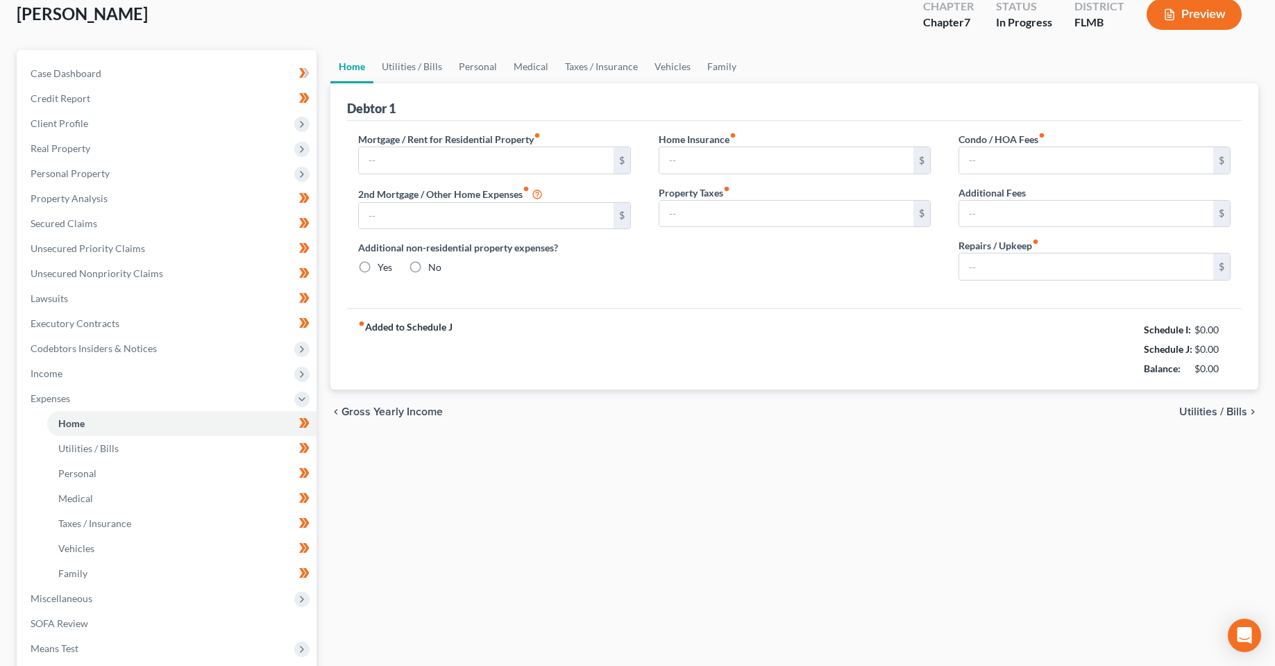
type input "0.00"
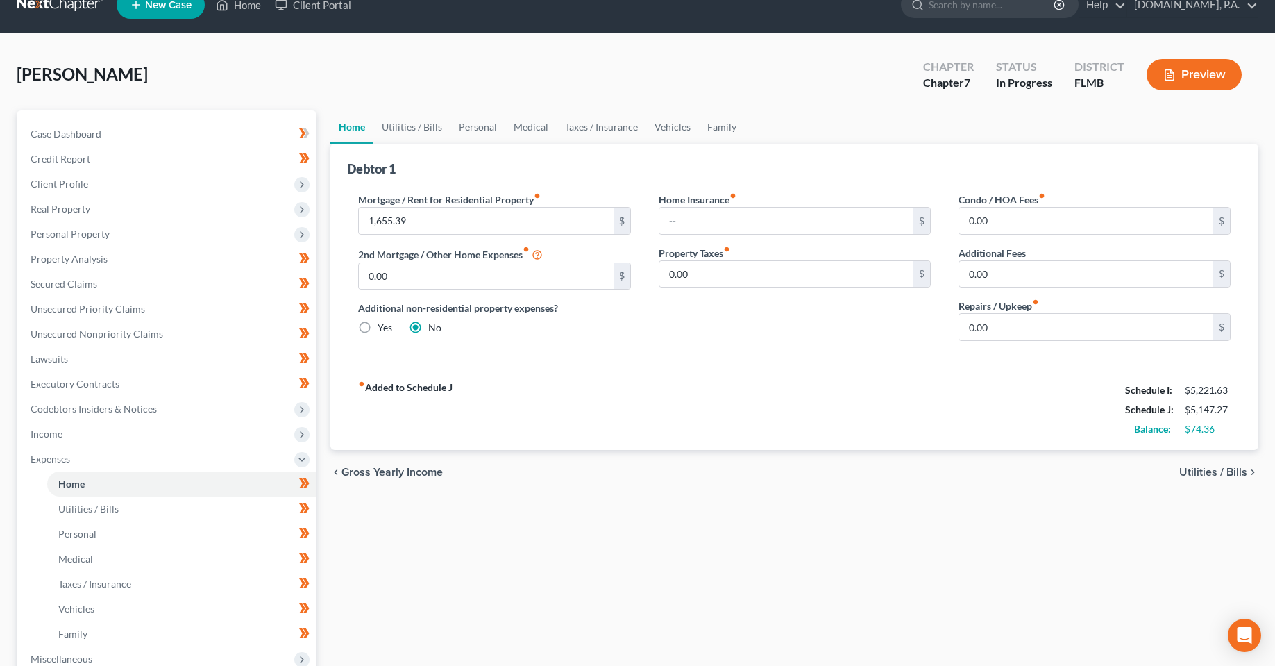
scroll to position [0, 0]
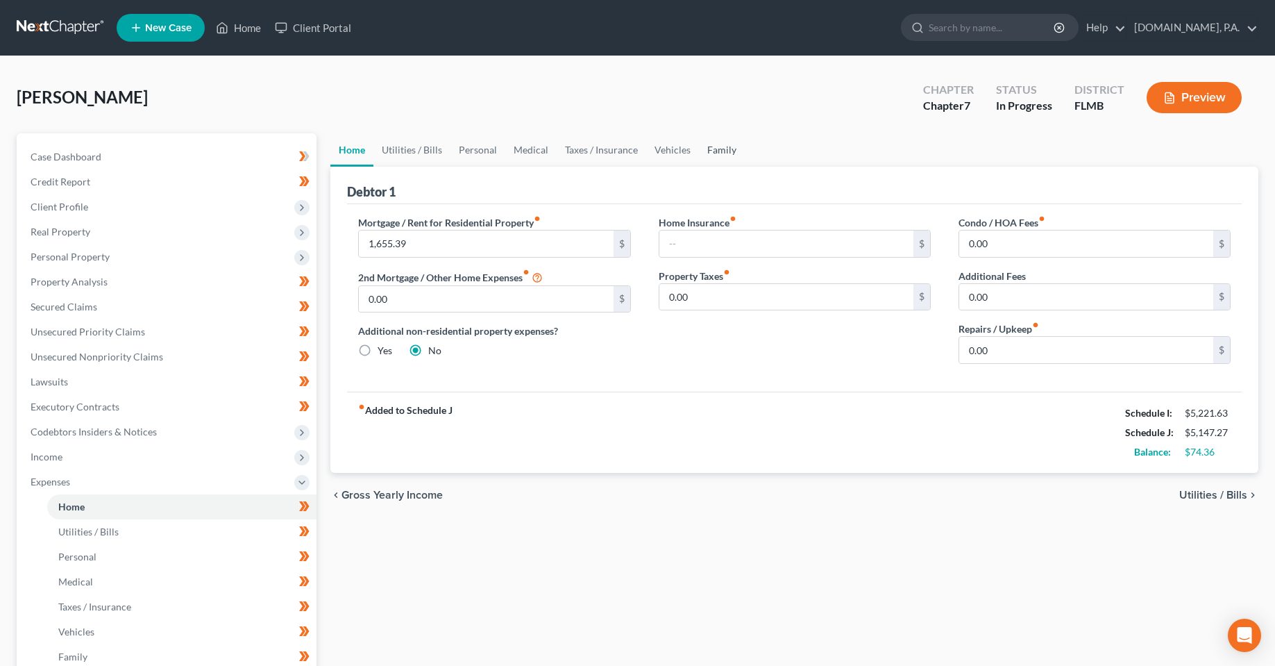
click at [723, 151] on link "Family" at bounding box center [722, 149] width 46 height 33
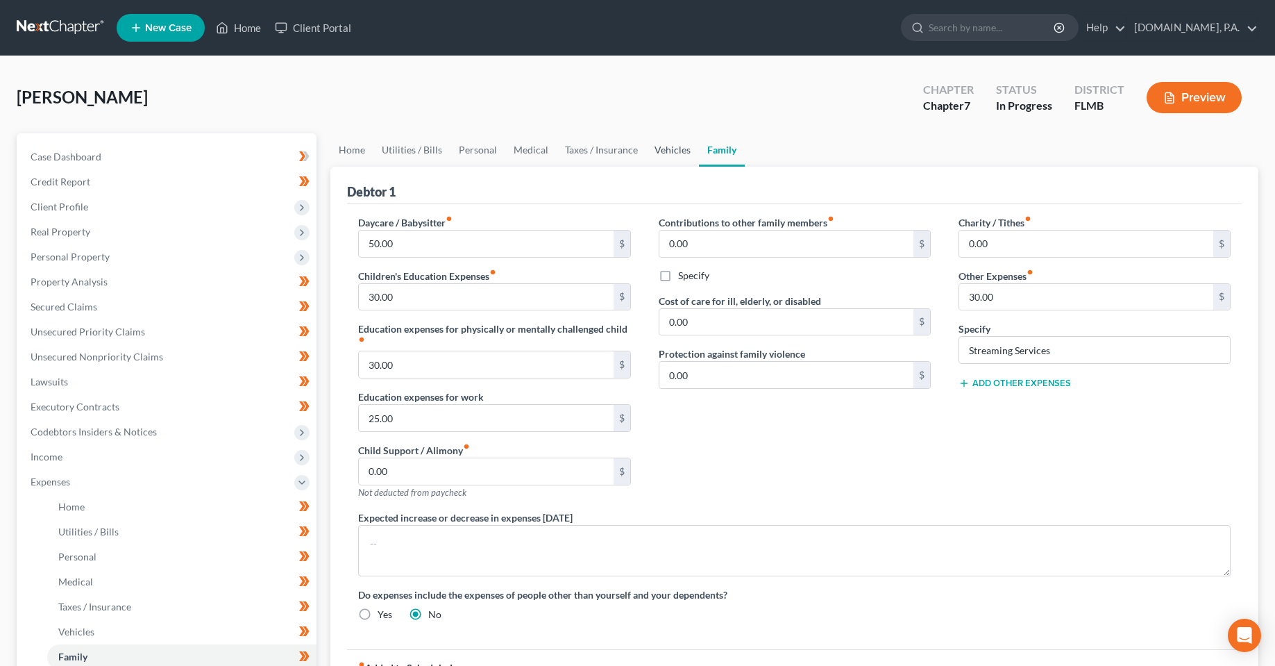
click at [649, 150] on link "Vehicles" at bounding box center [672, 149] width 53 height 33
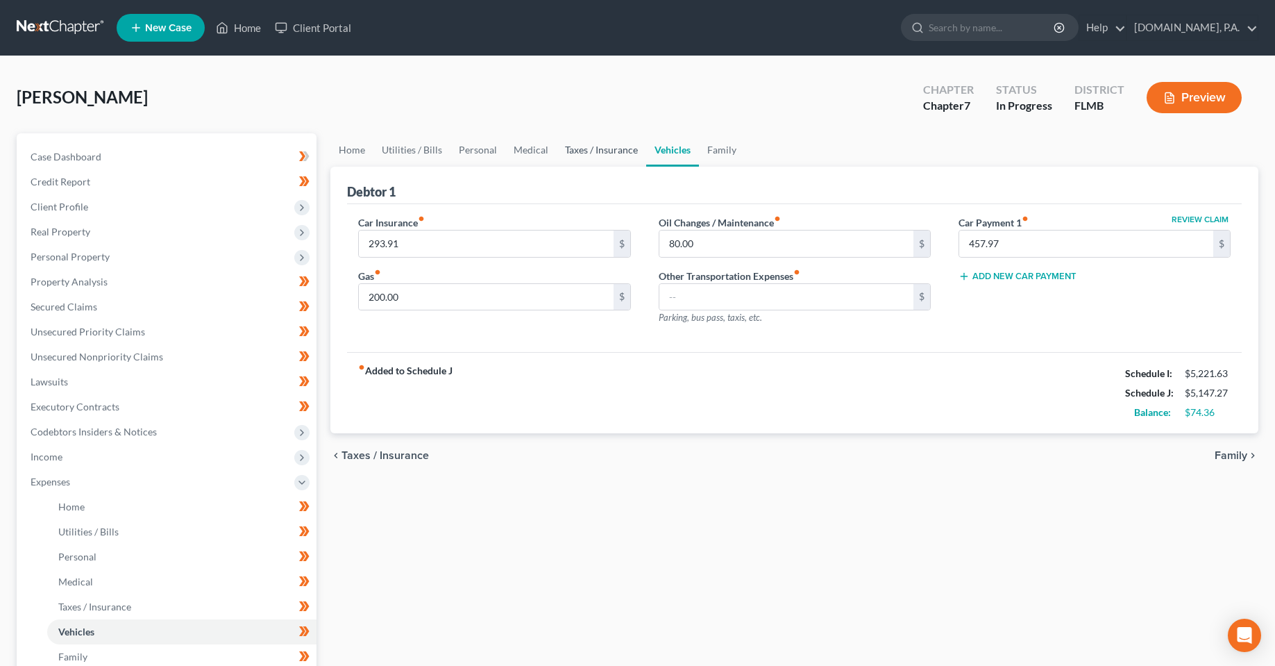
click at [615, 150] on link "Taxes / Insurance" at bounding box center [602, 149] width 90 height 33
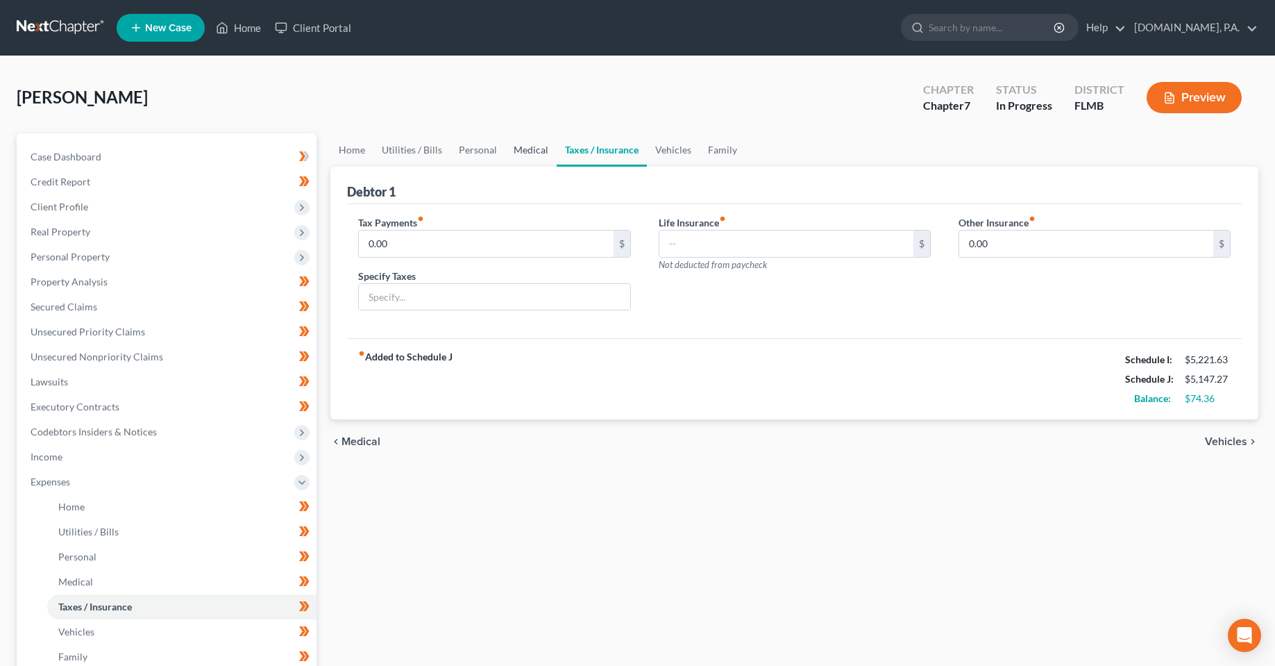
click at [519, 148] on link "Medical" at bounding box center [530, 149] width 51 height 33
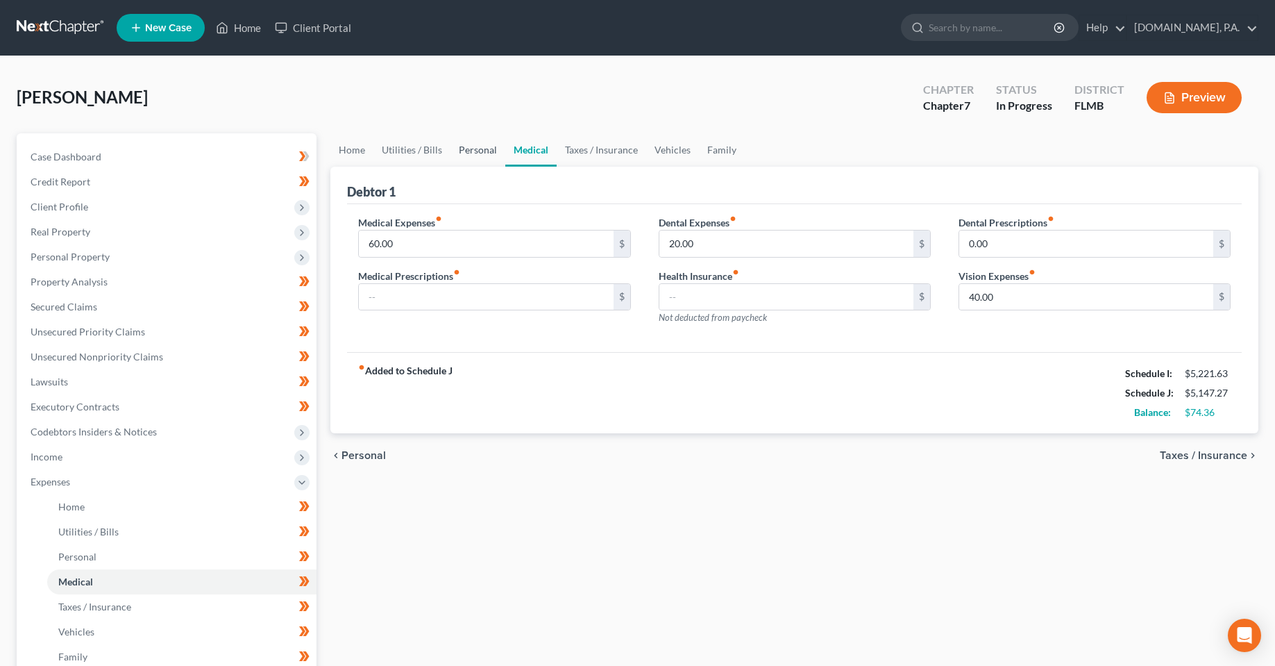
click at [470, 155] on link "Personal" at bounding box center [477, 149] width 55 height 33
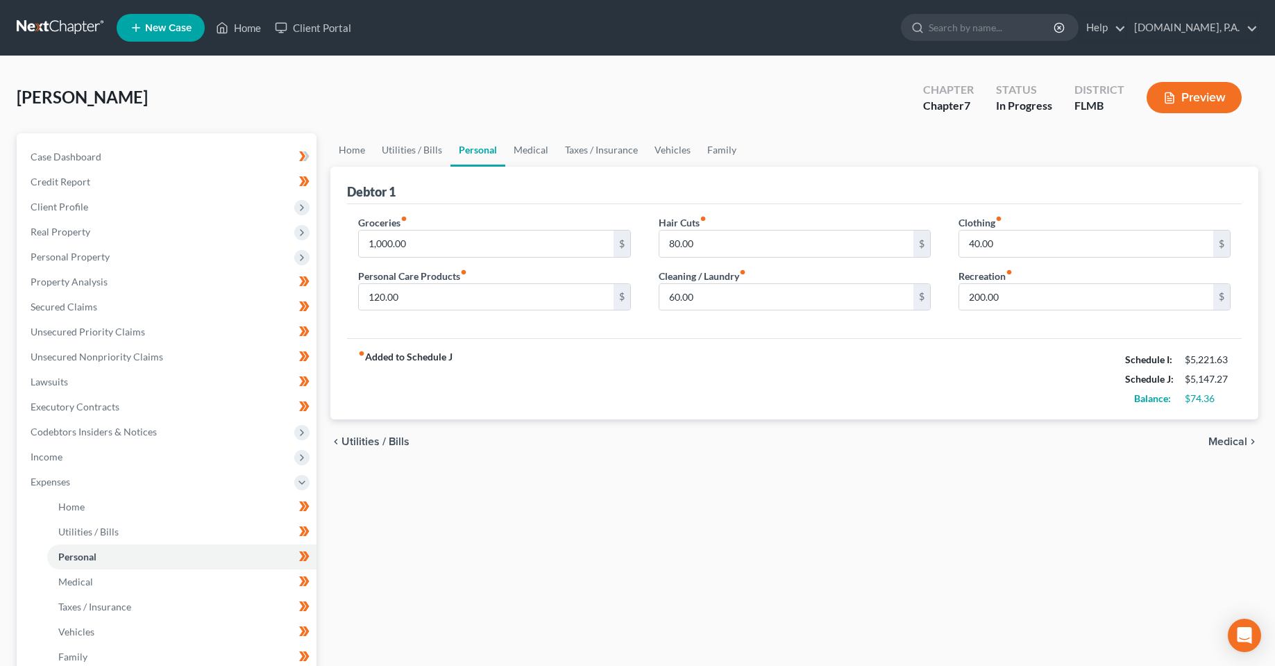
click at [620, 584] on div "Home Utilities / Bills Personal Medical Taxes / Insurance Vehicles Family Debto…" at bounding box center [794, 496] width 942 height 727
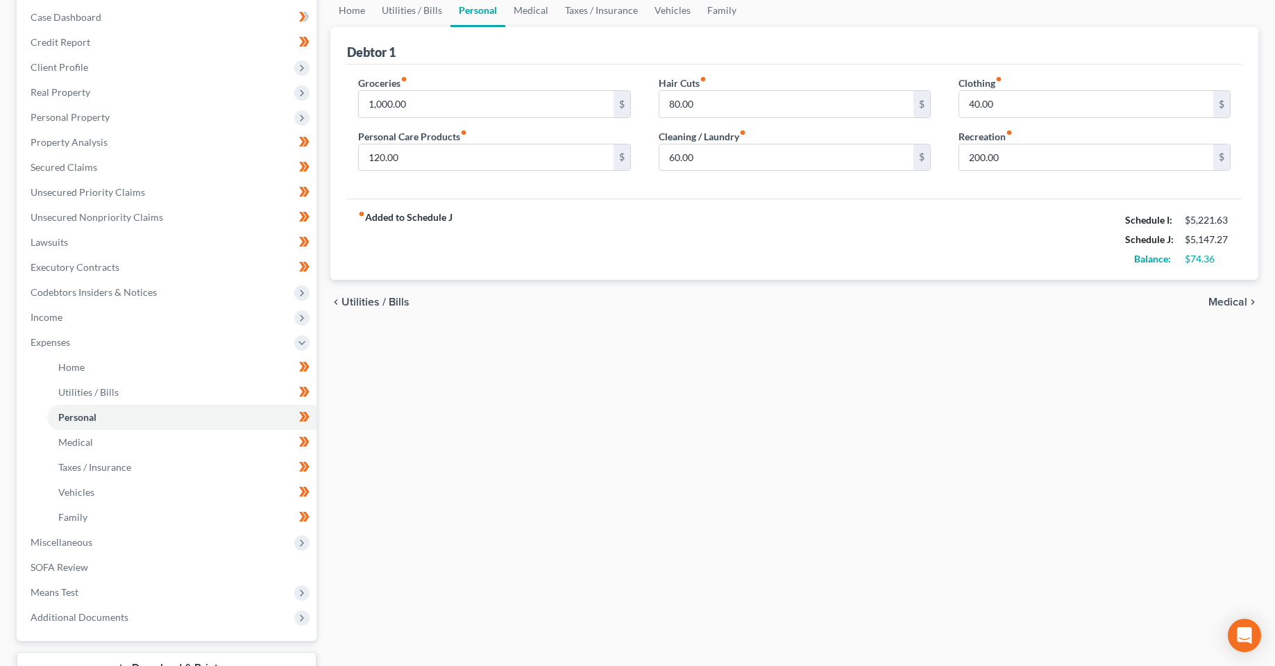
scroll to position [247, 0]
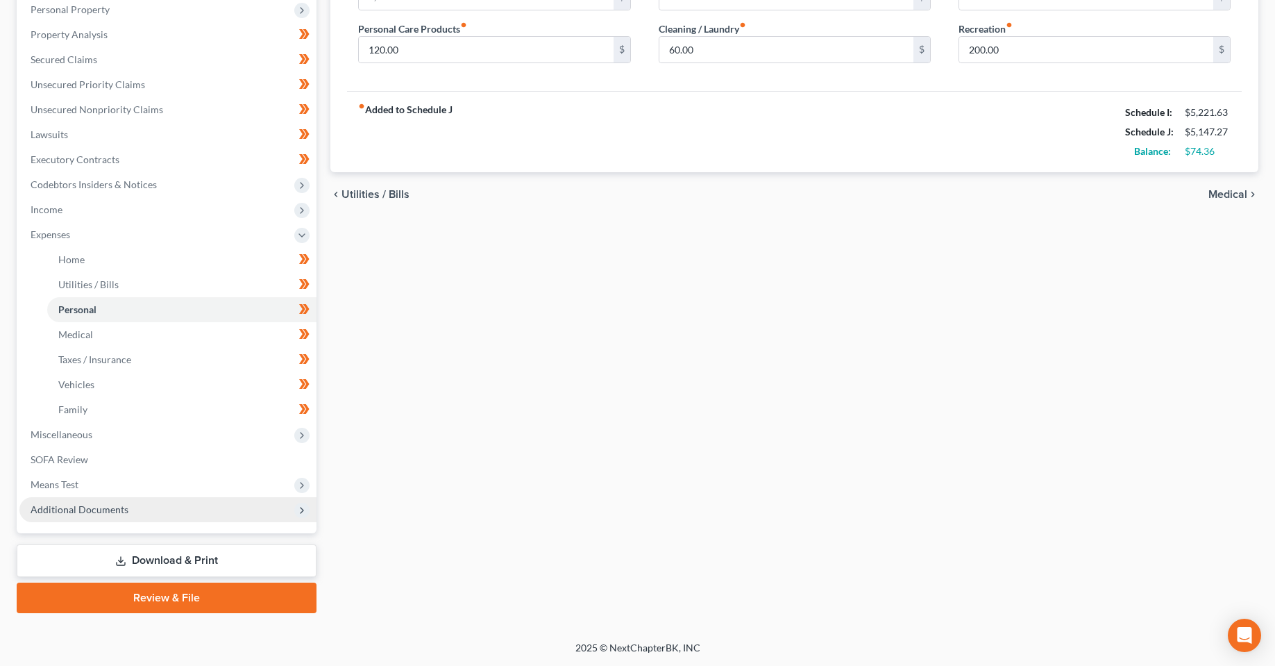
click at [93, 513] on span "Additional Documents" at bounding box center [80, 509] width 98 height 12
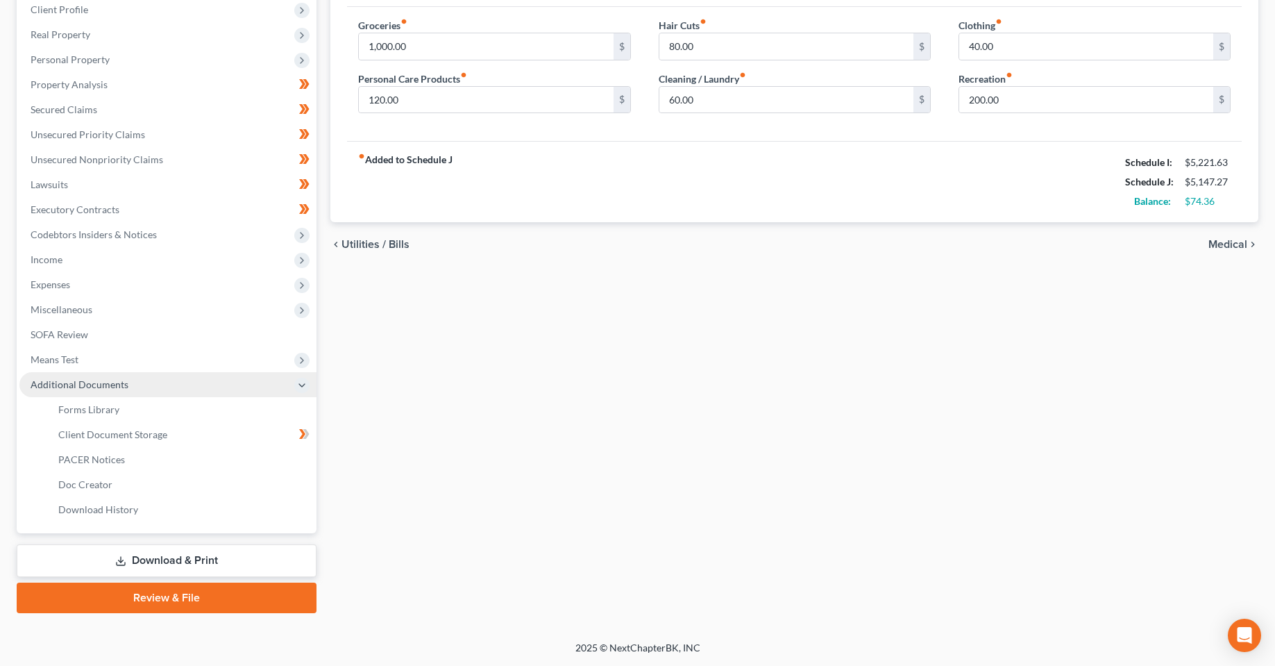
scroll to position [197, 0]
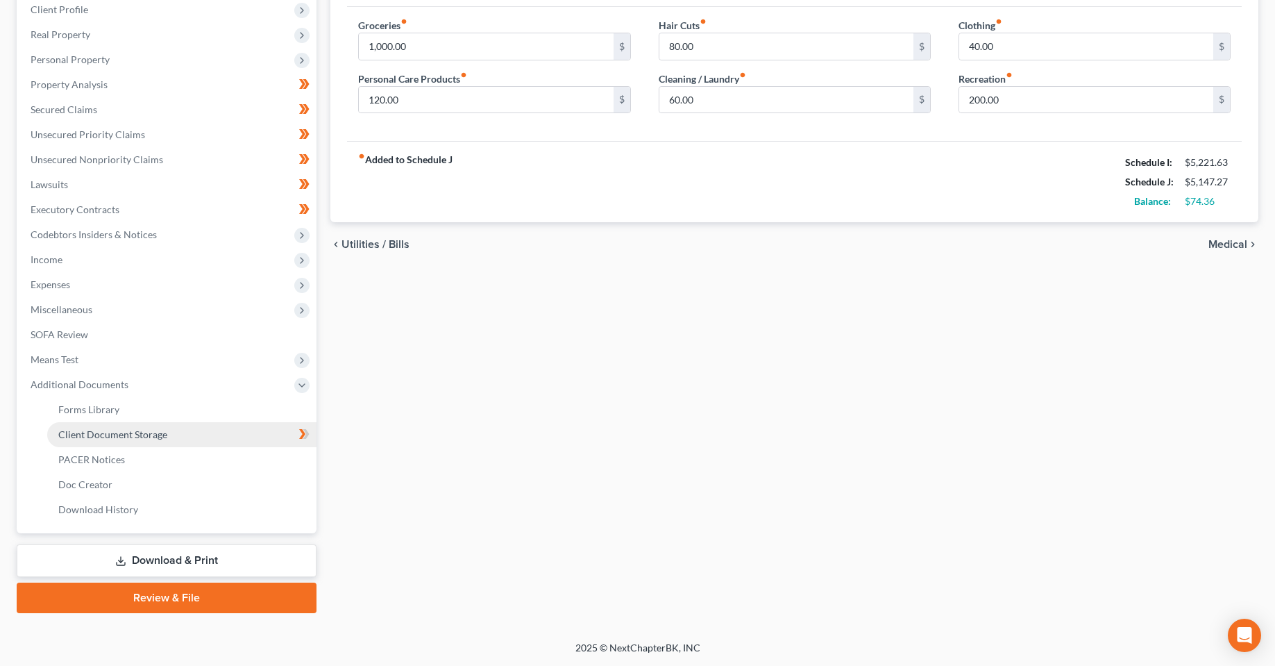
click at [107, 437] on span "Client Document Storage" at bounding box center [112, 434] width 109 height 12
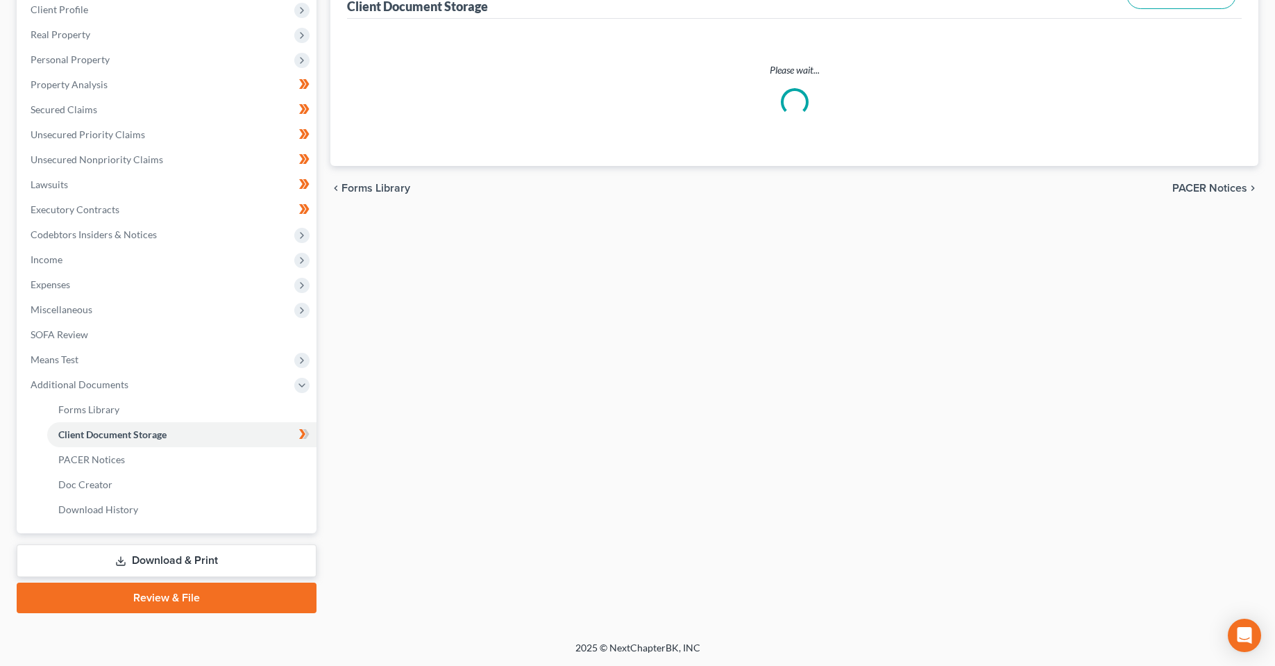
select select "9"
select select "4"
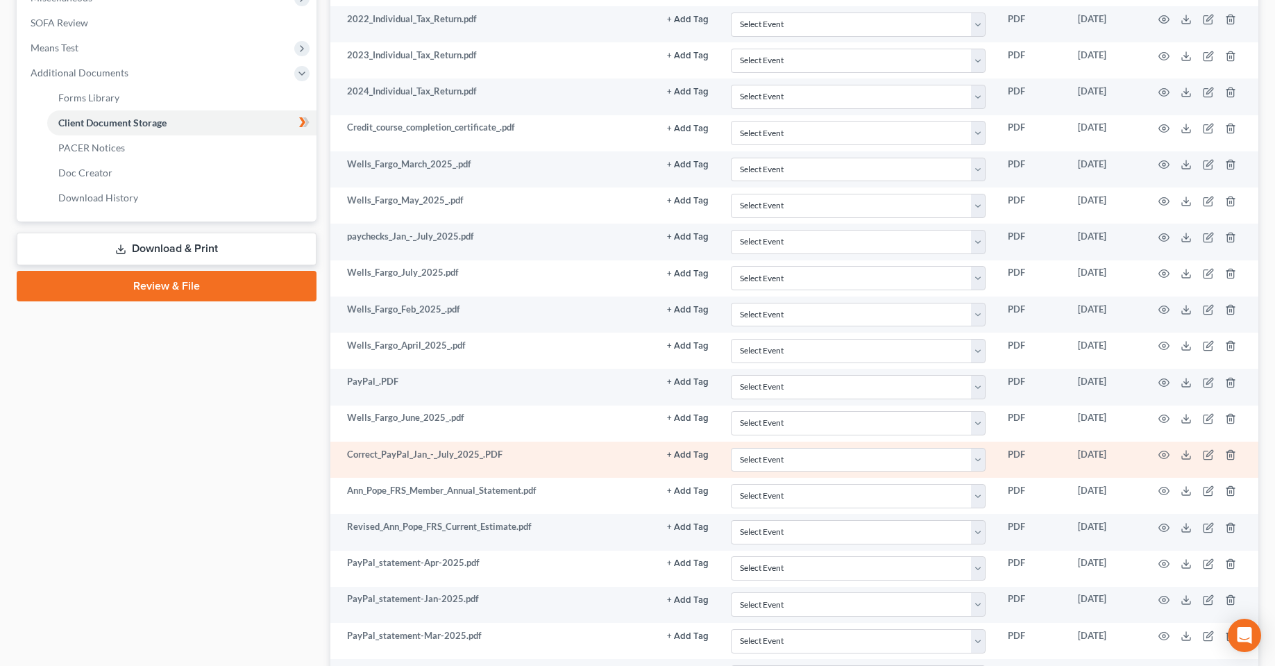
scroll to position [763, 0]
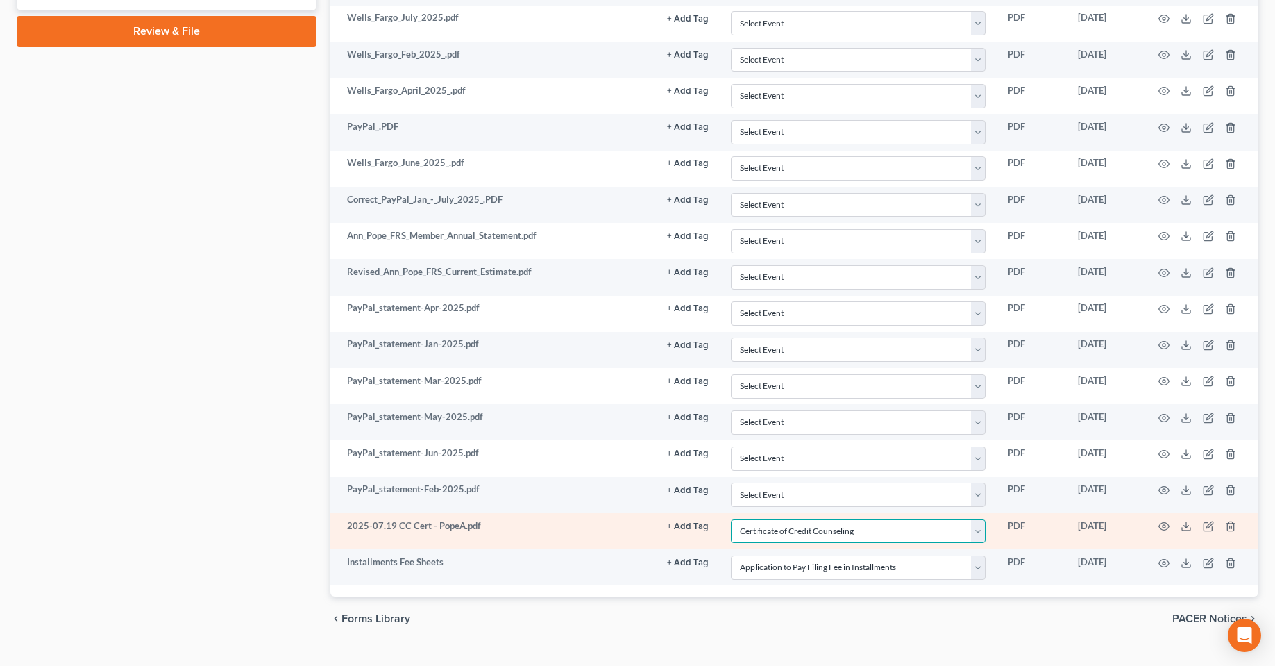
click at [966, 535] on select "Select Event 20 Largest Unsecured Creditors Amended Chapter 13 Plan Amended Cre…" at bounding box center [858, 531] width 255 height 24
drag, startPoint x: 966, startPoint y: 535, endPoint x: 954, endPoint y: 535, distance: 12.5
click at [966, 535] on select "Select Event 20 Largest Unsecured Creditors Amended Chapter 13 Plan Amended Cre…" at bounding box center [858, 531] width 255 height 24
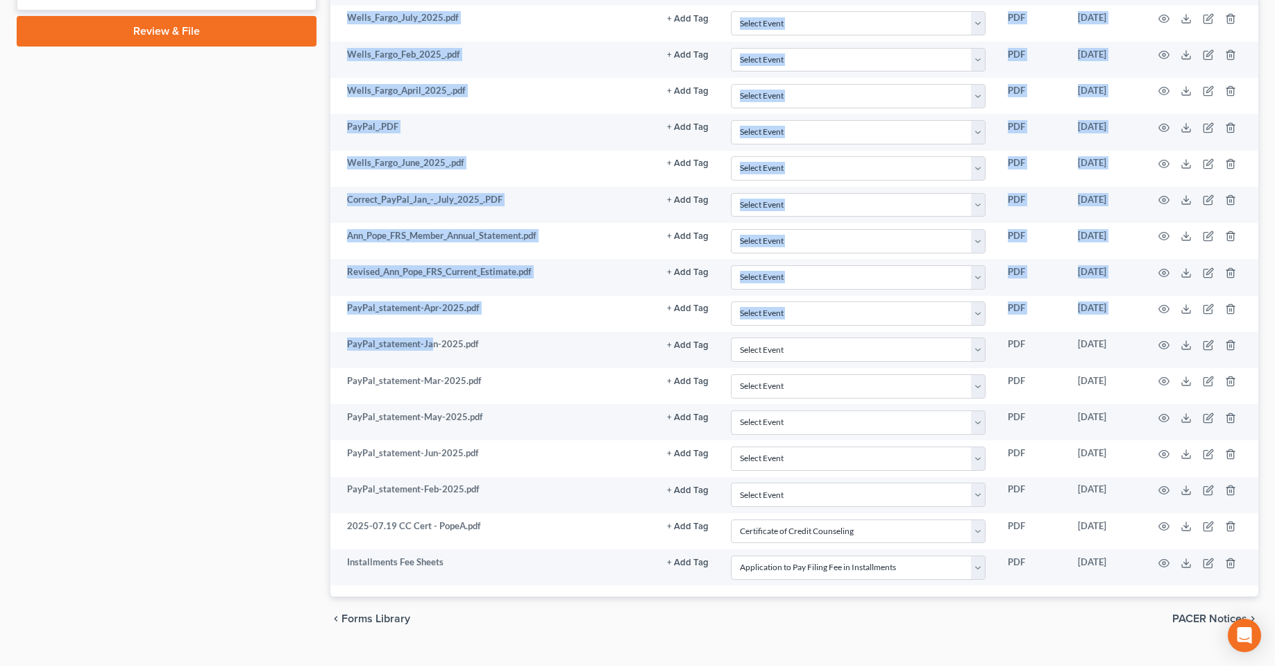
drag, startPoint x: 433, startPoint y: 353, endPoint x: 208, endPoint y: 388, distance: 228.2
click at [208, 388] on div "Petition Navigation Case Dashboard Payments Invoices Payments Payments Credit R…" at bounding box center [638, 6] width 1256 height 1272
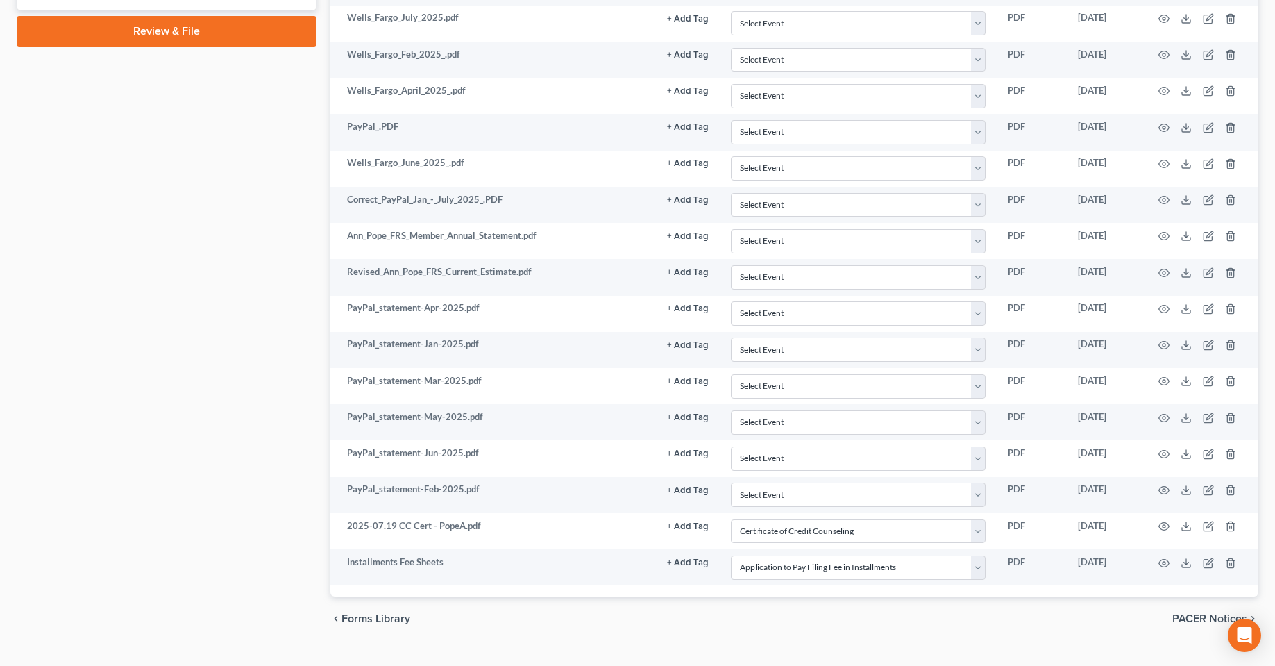
click at [208, 388] on div "Case Dashboard Payments Invoices Payments Payments Credit Report Client Profile" at bounding box center [167, 6] width 314 height 1272
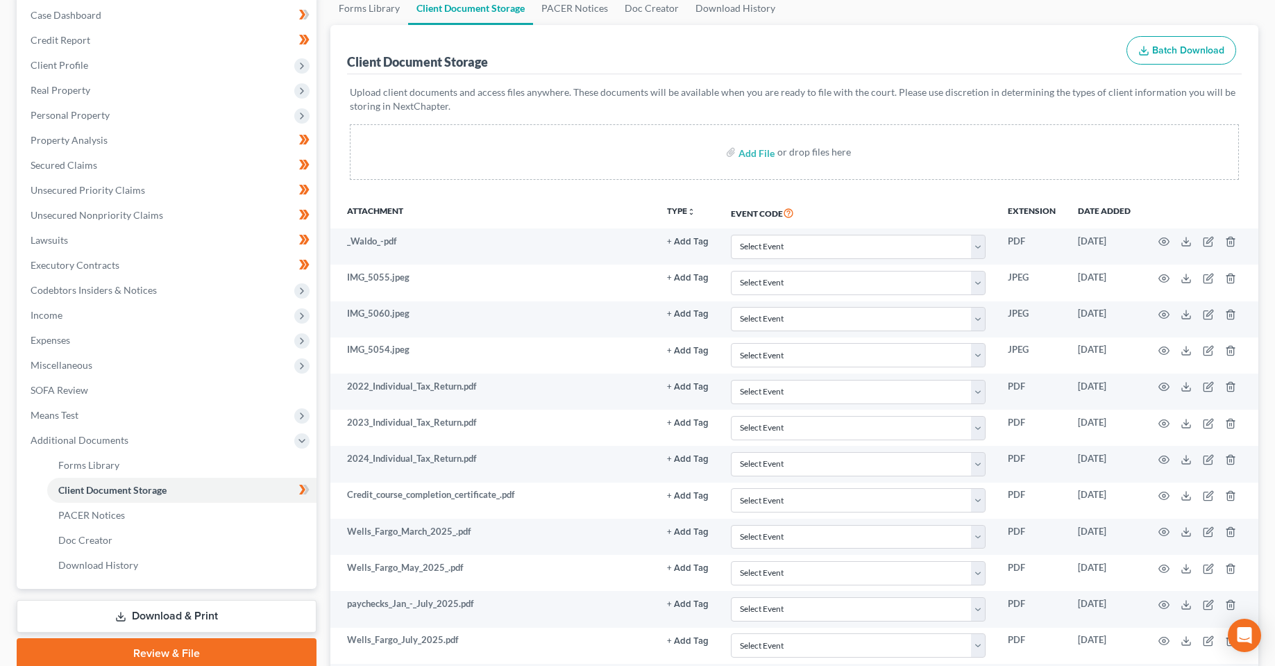
scroll to position [0, 0]
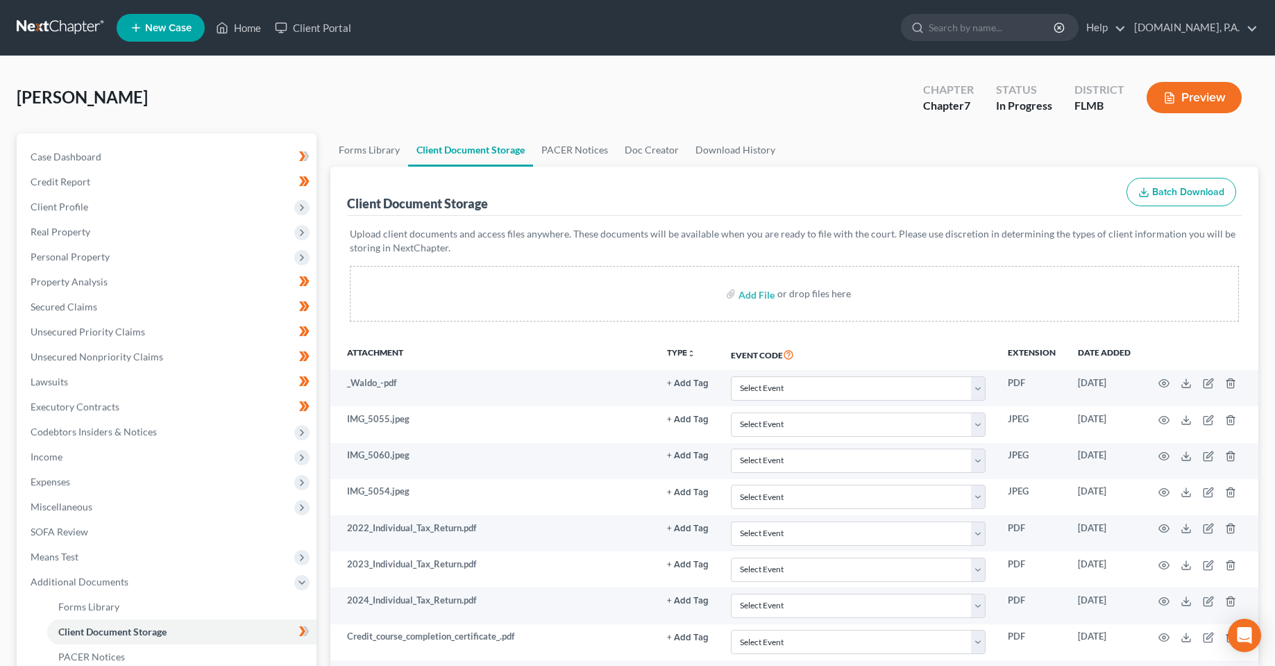
click at [335, 94] on div "Pope, Ann Upgraded Chapter Chapter 7 Status In Progress District FLMB Preview" at bounding box center [638, 103] width 1242 height 60
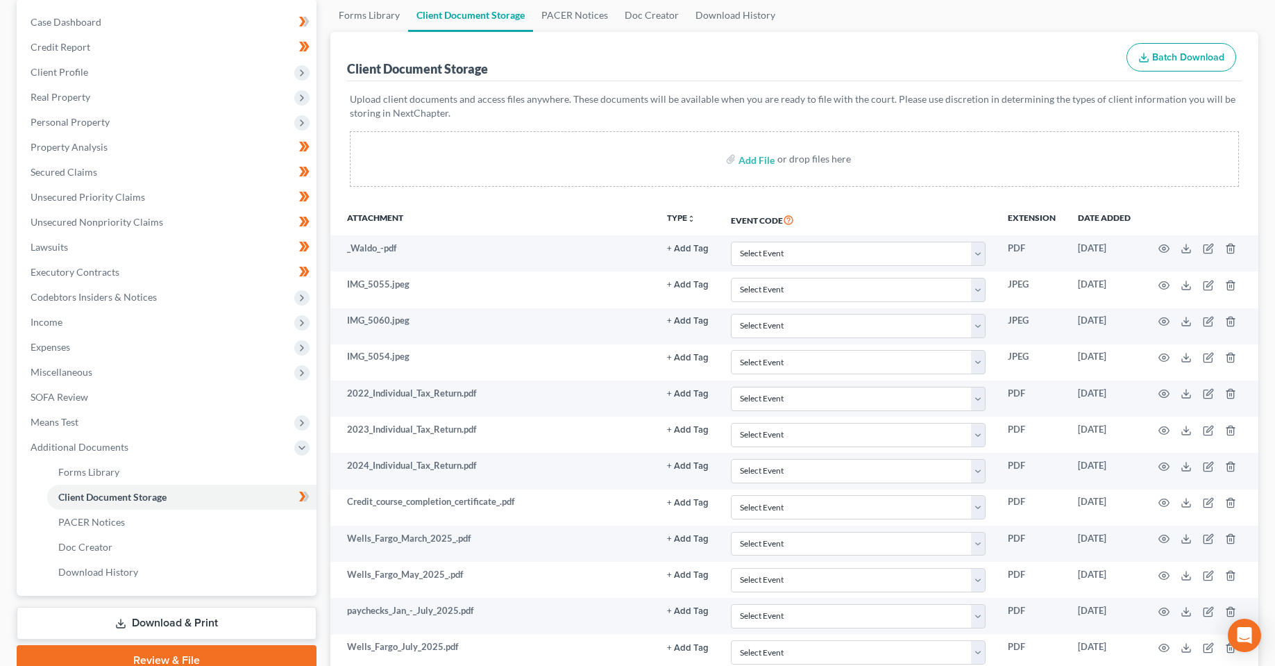
scroll to position [347, 0]
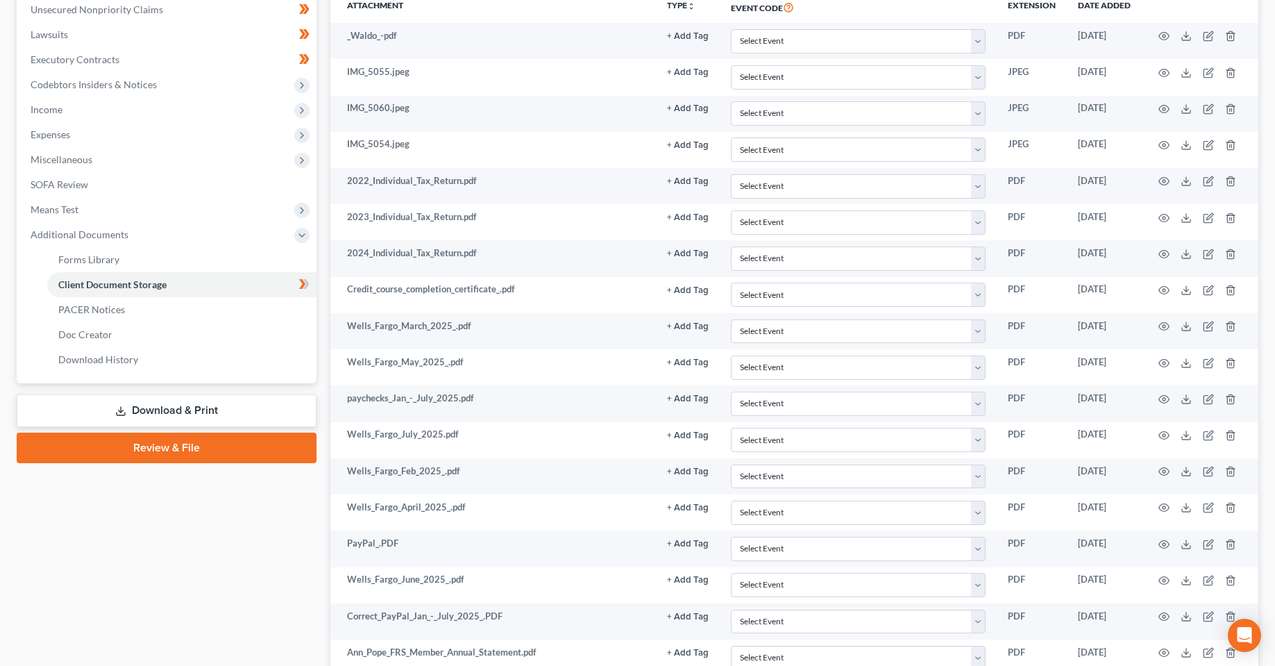
click at [167, 415] on link "Download & Print" at bounding box center [167, 410] width 300 height 33
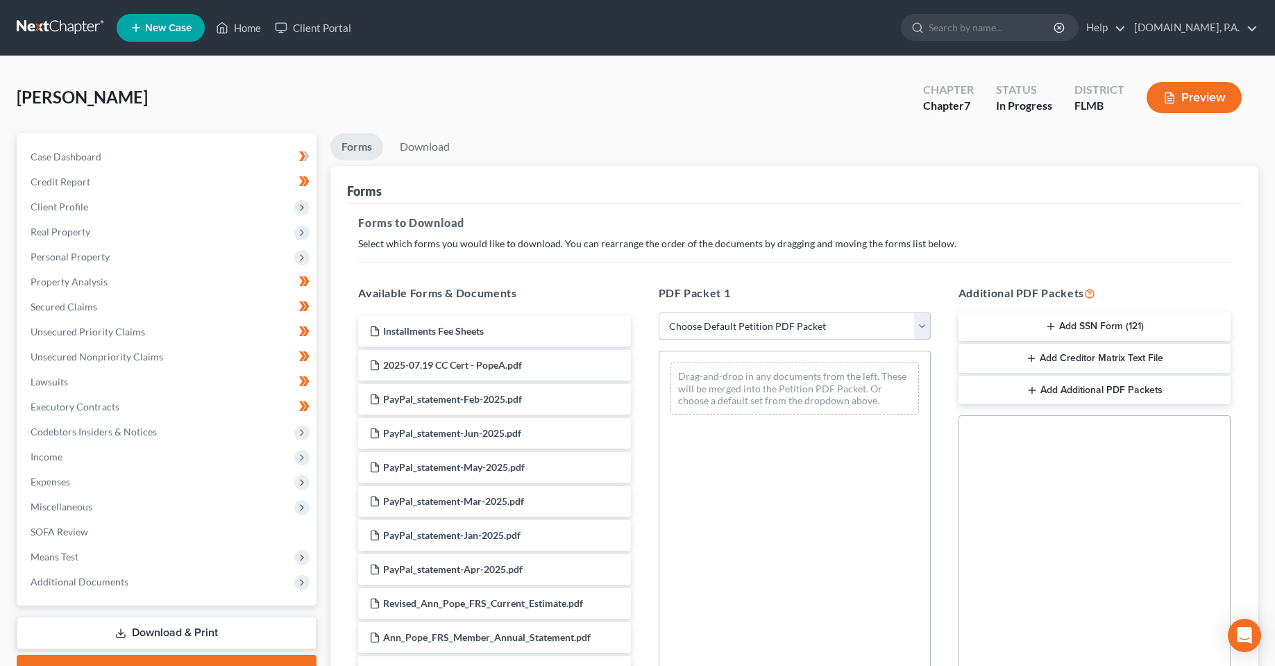
drag, startPoint x: 775, startPoint y: 333, endPoint x: 783, endPoint y: 337, distance: 8.4
click at [775, 333] on select "Choose Default Petition PDF Packet Complete Bankruptcy Petition (all forms and …" at bounding box center [795, 326] width 272 height 28
select select "5"
click at [659, 312] on select "Choose Default Petition PDF Packet Complete Bankruptcy Petition (all forms and …" at bounding box center [795, 326] width 272 height 28
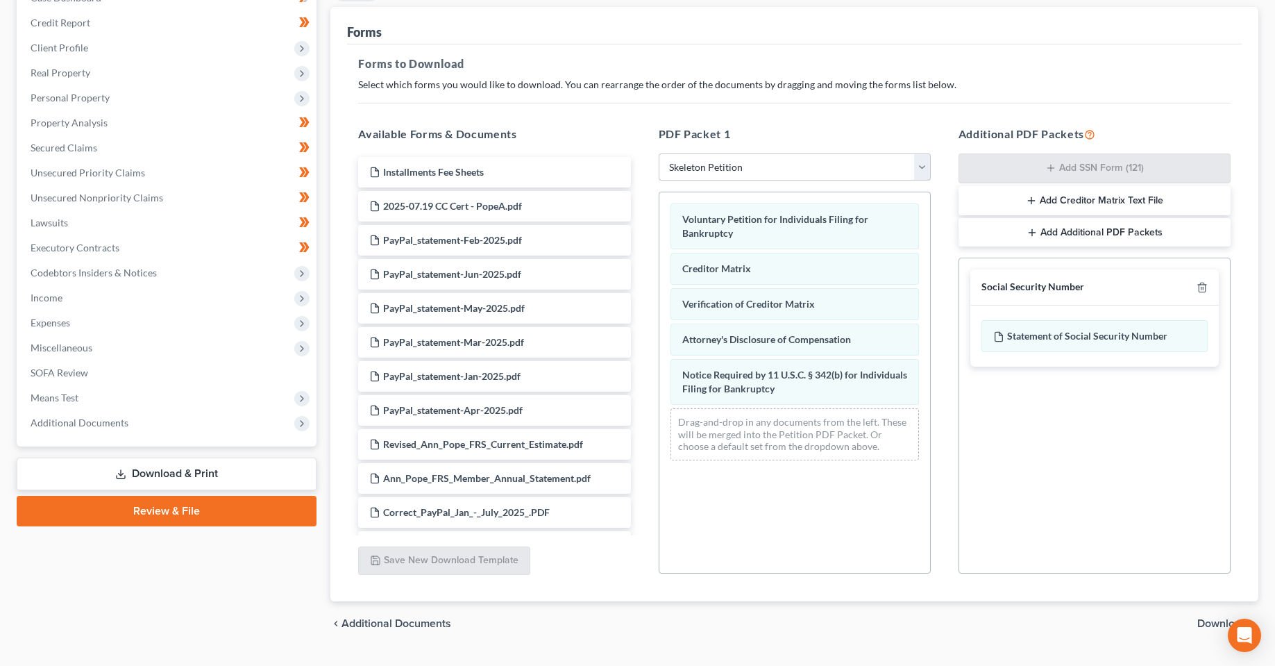
scroll to position [192, 0]
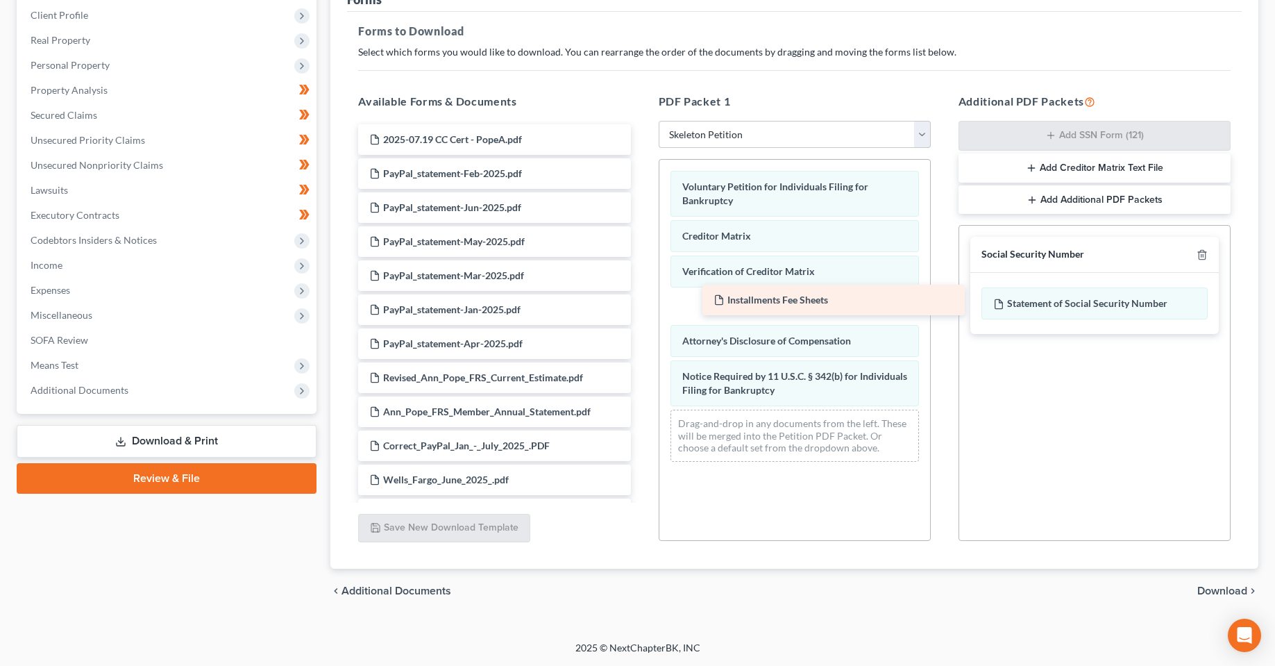
drag, startPoint x: 485, startPoint y: 144, endPoint x: 829, endPoint y: 305, distance: 379.8
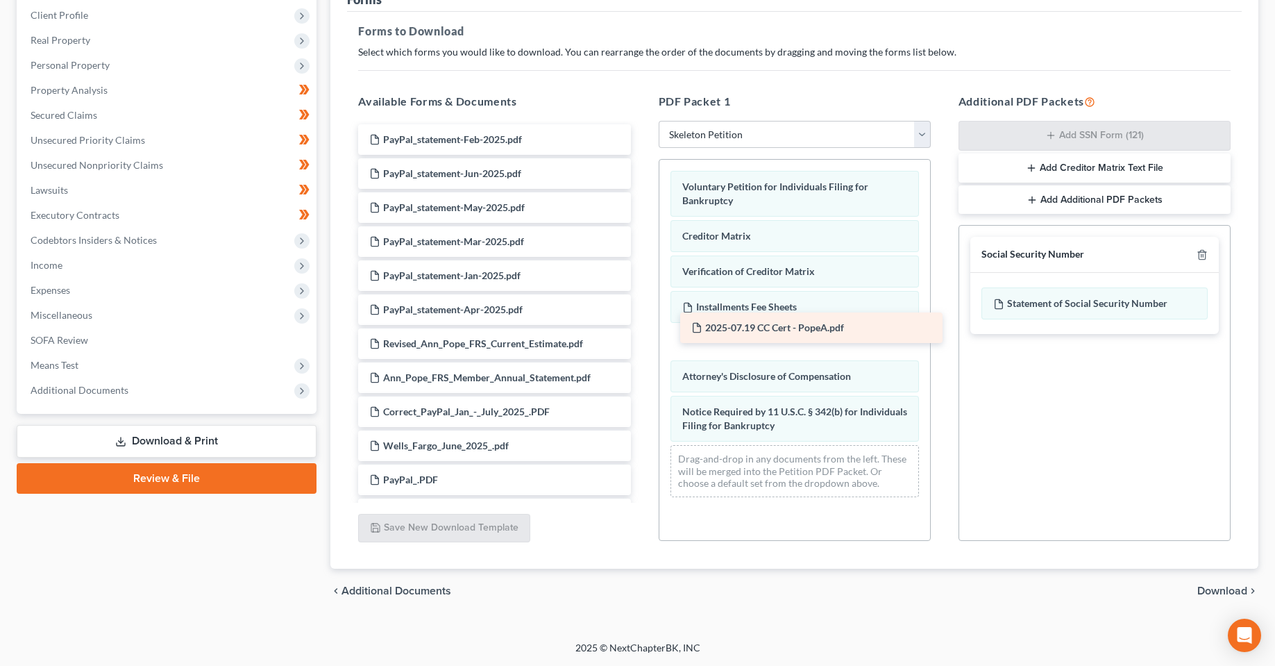
drag, startPoint x: 452, startPoint y: 143, endPoint x: 769, endPoint y: 330, distance: 368.1
click at [1221, 587] on span "Download" at bounding box center [1222, 590] width 50 height 11
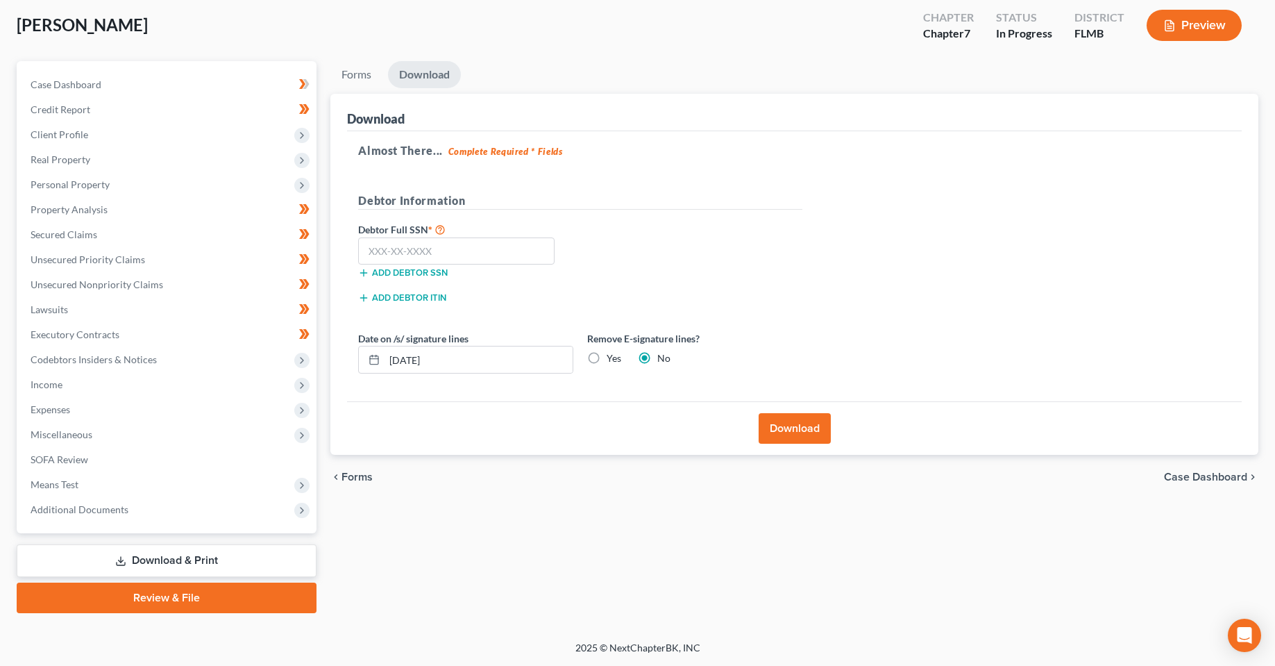
scroll to position [72, 0]
click at [456, 256] on input "text" at bounding box center [456, 251] width 196 height 28
type input "590-86-0622"
click at [413, 363] on input "09/10/2025" at bounding box center [479, 359] width 188 height 26
type input "09/17/2025"
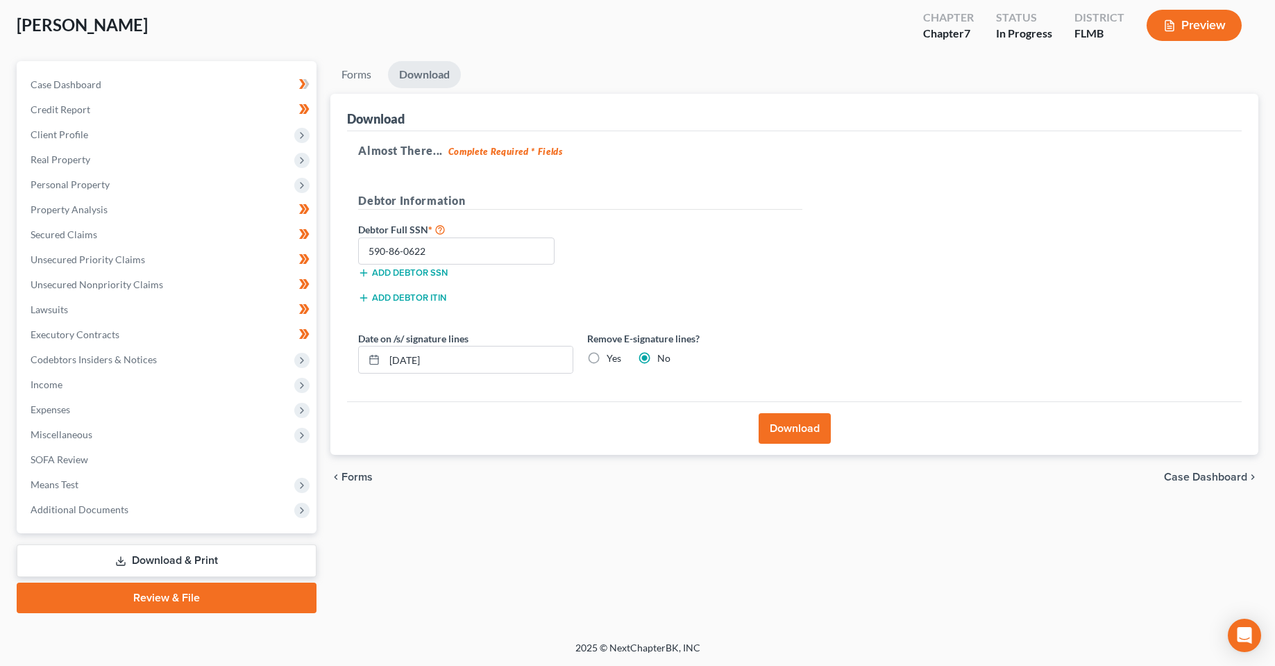
click at [788, 428] on button "Download" at bounding box center [795, 428] width 72 height 31
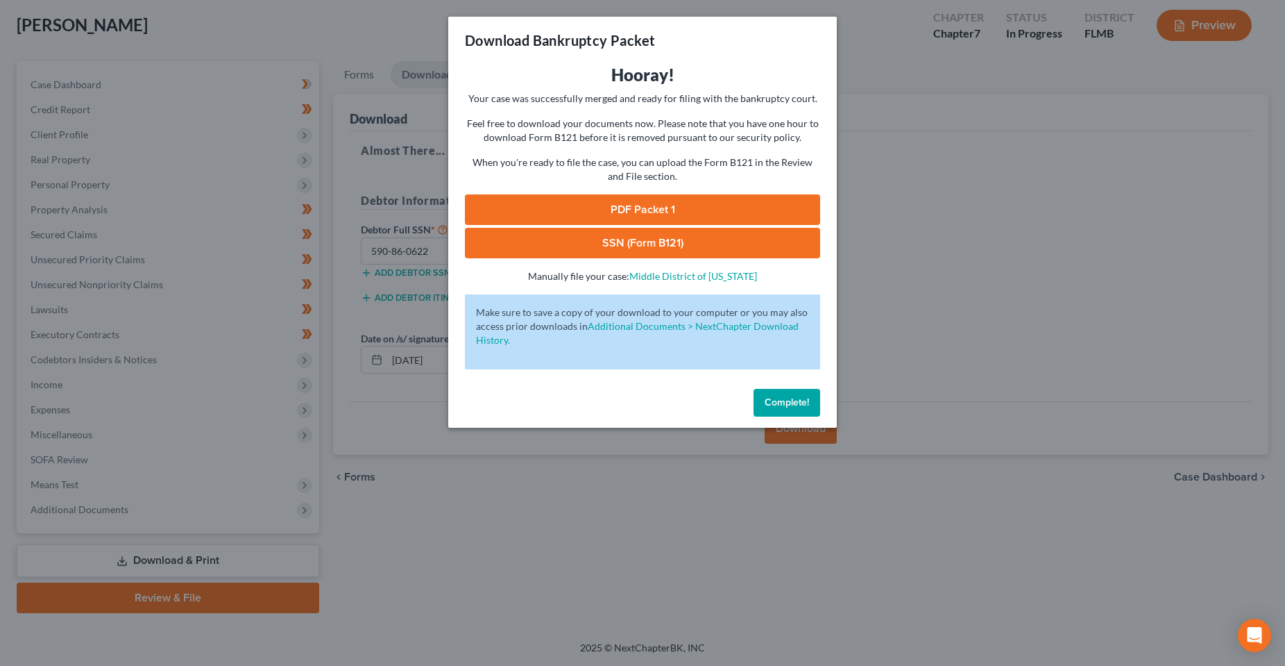
drag, startPoint x: 645, startPoint y: 218, endPoint x: 673, endPoint y: 262, distance: 52.4
click at [645, 218] on link "PDF Packet 1" at bounding box center [642, 209] width 355 height 31
click at [799, 403] on span "Complete!" at bounding box center [787, 402] width 44 height 12
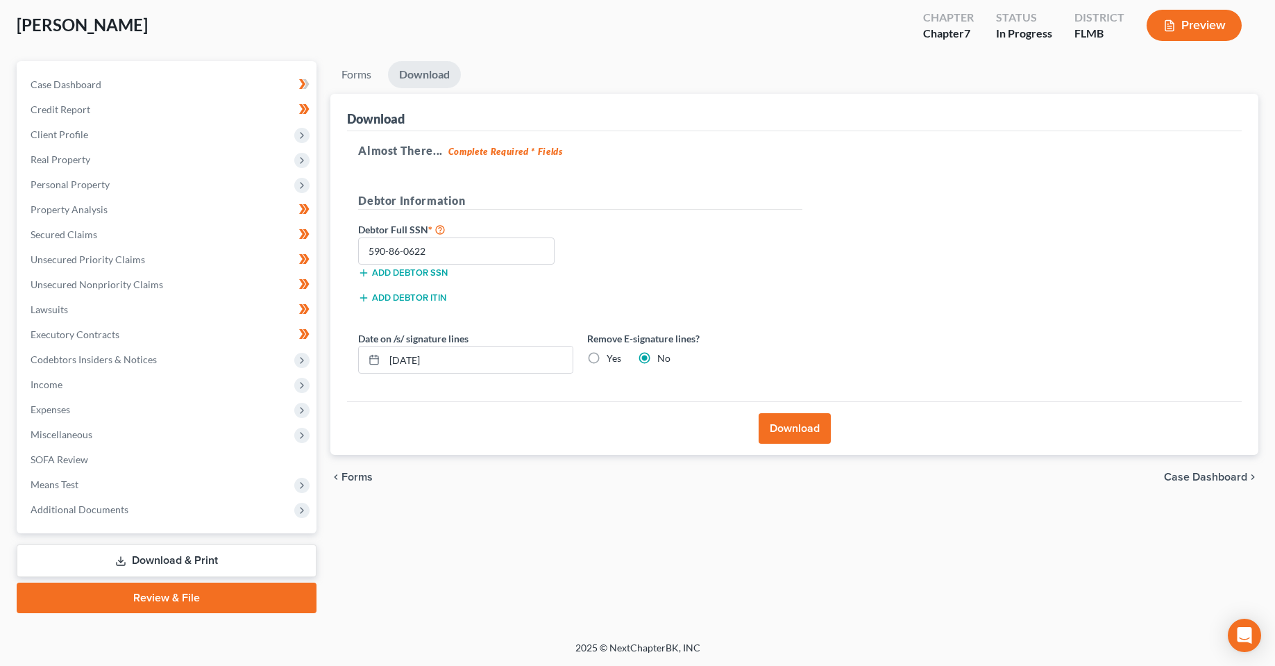
click at [900, 180] on div "Almost There... Complete Required * Fields Debtor Information Debtor Full SSN *…" at bounding box center [794, 266] width 895 height 271
drag, startPoint x: 550, startPoint y: 514, endPoint x: 515, endPoint y: 480, distance: 49.6
click at [550, 513] on div "Forms Download Forms Forms to Download Select which forms you would like to dow…" at bounding box center [794, 337] width 942 height 552
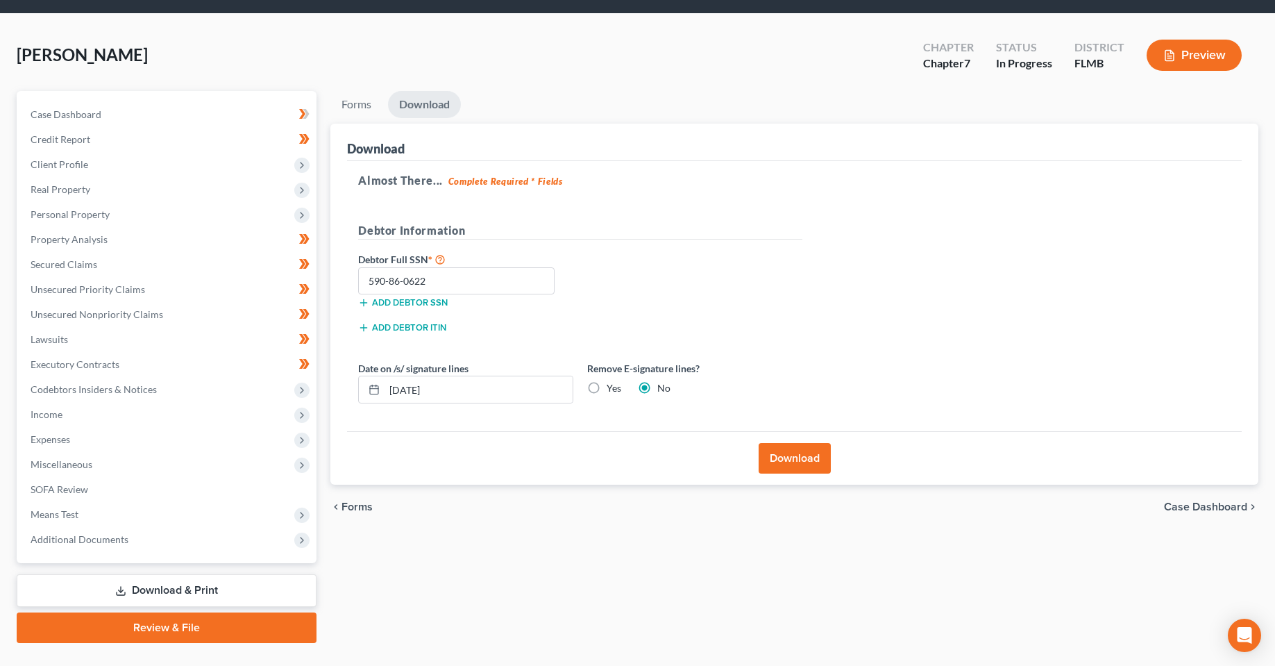
scroll to position [0, 0]
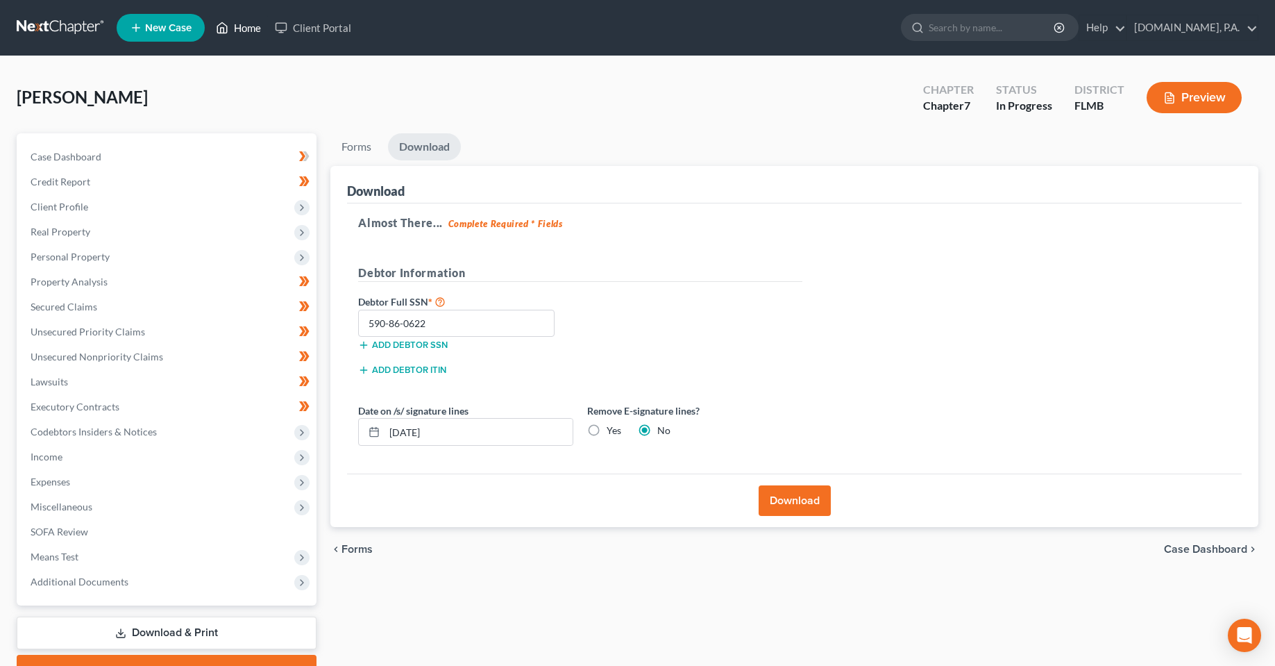
click at [231, 28] on link "Home" at bounding box center [238, 27] width 59 height 25
